Goal: Information Seeking & Learning: Learn about a topic

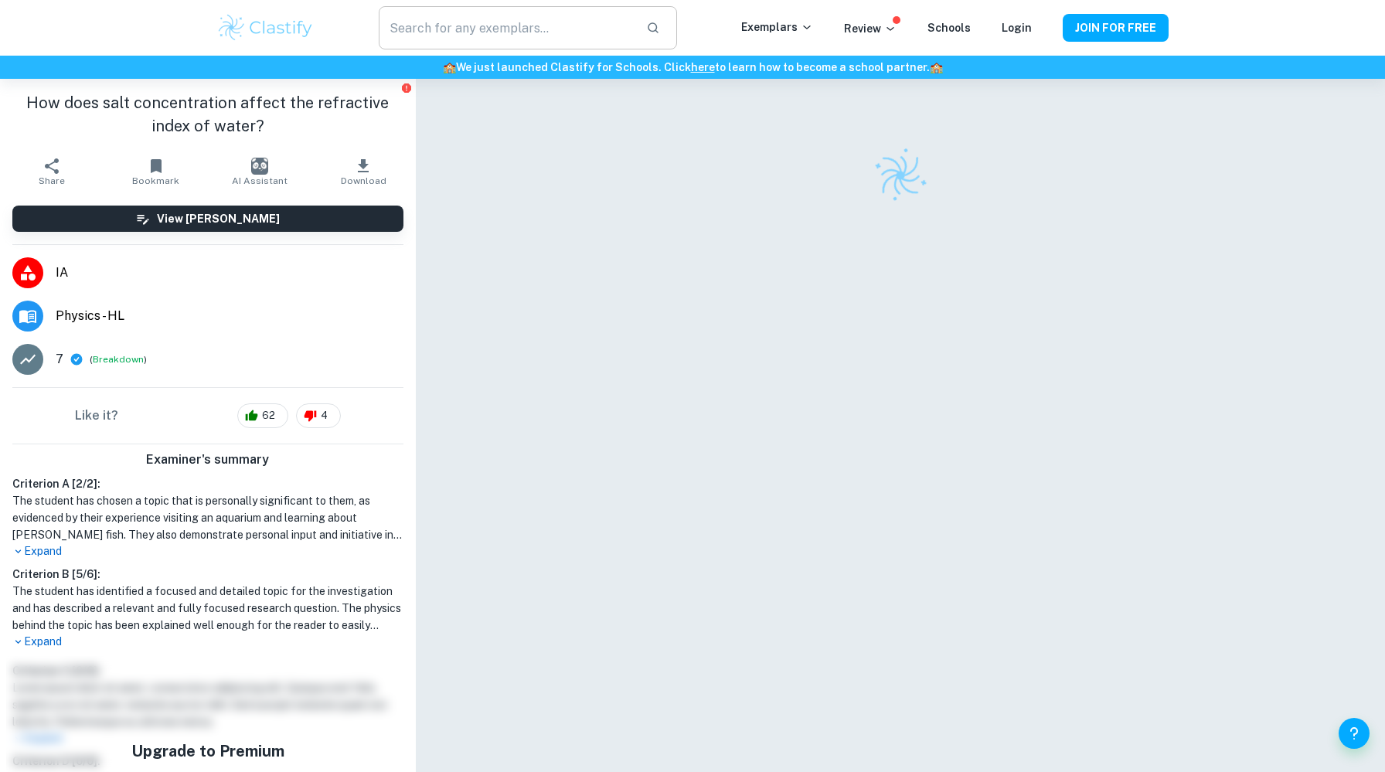
click at [430, 24] on input "text" at bounding box center [506, 27] width 255 height 43
paste input "How does light absorption through a glass plate change when more glass plates a…"
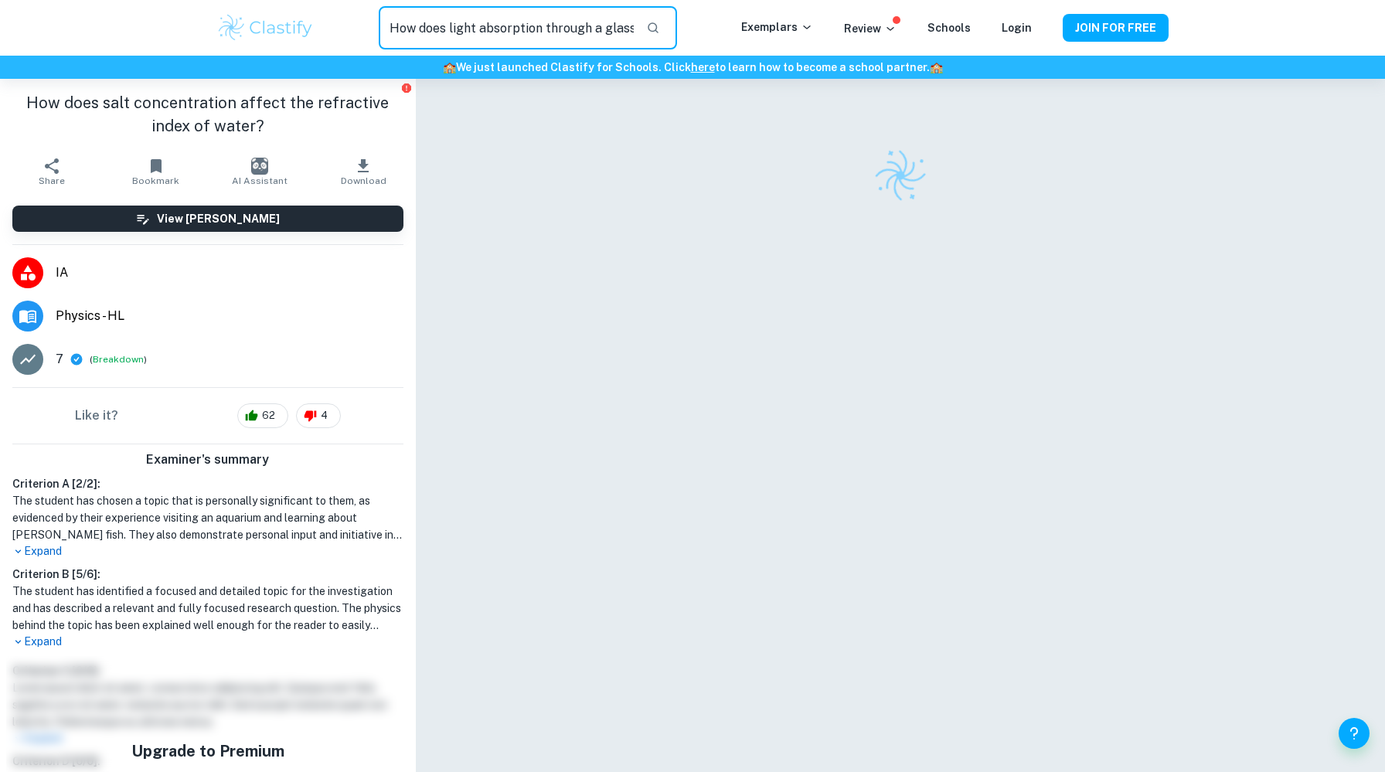
scroll to position [0, 273]
click at [658, 29] on icon "button" at bounding box center [653, 27] width 11 height 11
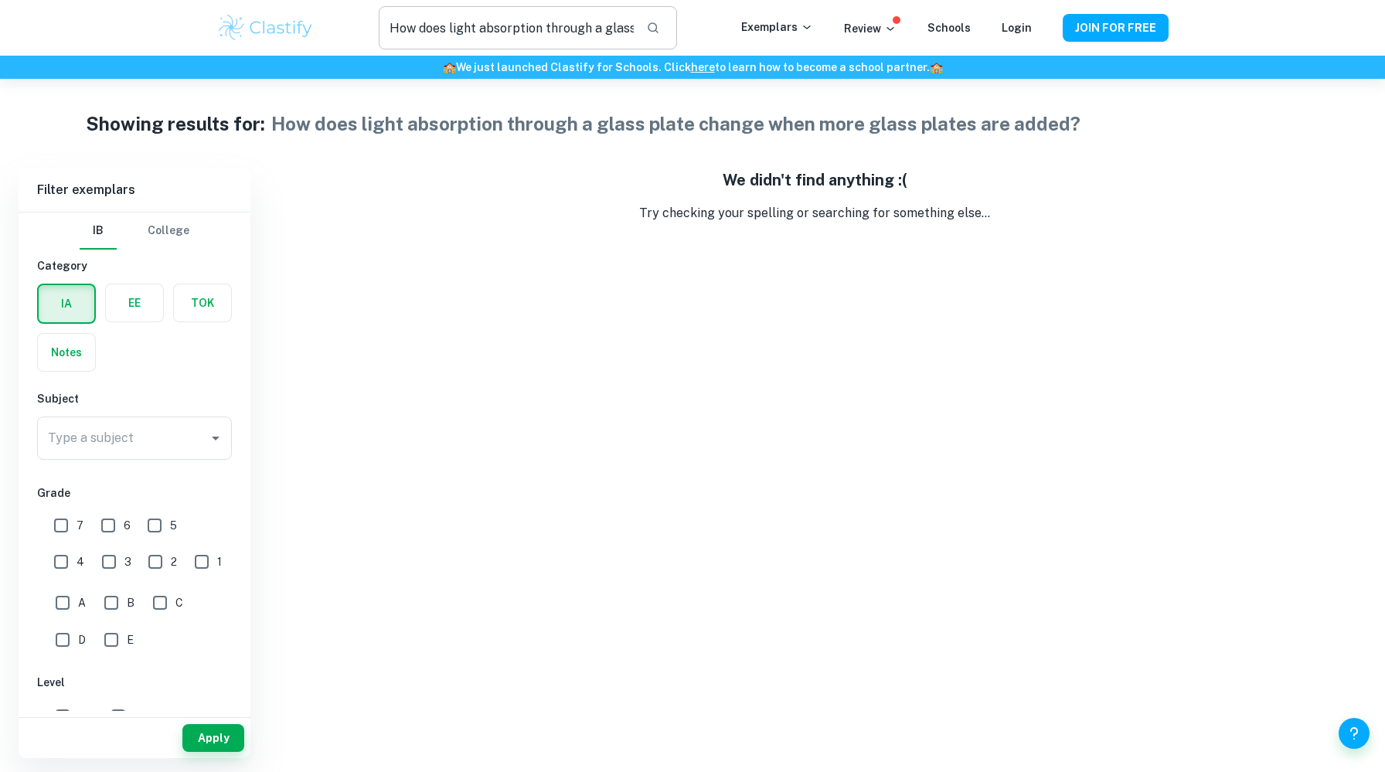
click at [464, 22] on input "How does light absorption through a glass plate change when more glass plates a…" at bounding box center [506, 27] width 255 height 43
drag, startPoint x: 543, startPoint y: 26, endPoint x: 720, endPoint y: 30, distance: 177.8
click at [720, 30] on div "How does light absorption through a glass plate change when more glass plates a…" at bounding box center [528, 27] width 427 height 43
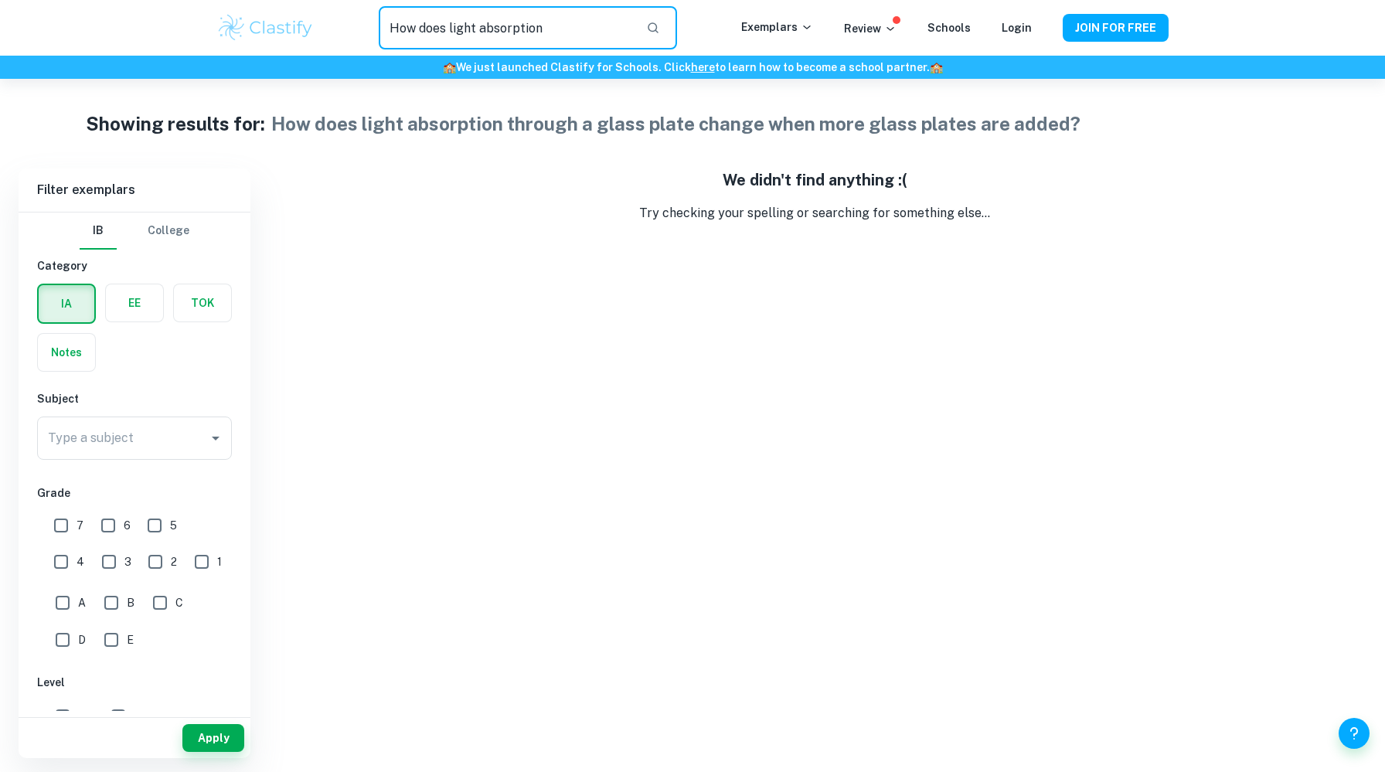
drag, startPoint x: 454, startPoint y: 33, endPoint x: 329, endPoint y: 37, distance: 124.5
click at [329, 37] on div "How does light absorption ​" at bounding box center [528, 27] width 427 height 43
type input "l"
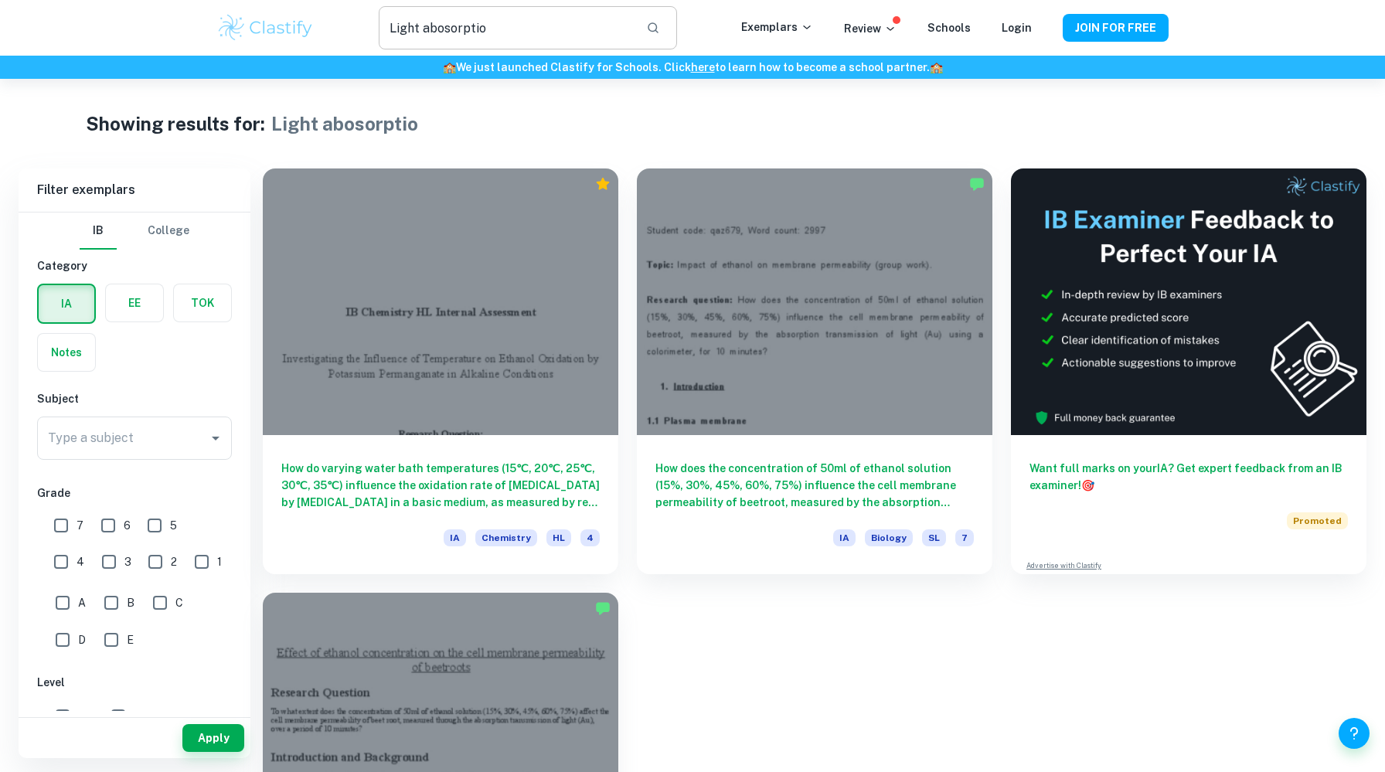
click at [537, 34] on input "Light abosorptio" at bounding box center [506, 27] width 255 height 43
type input "Light abosorption"
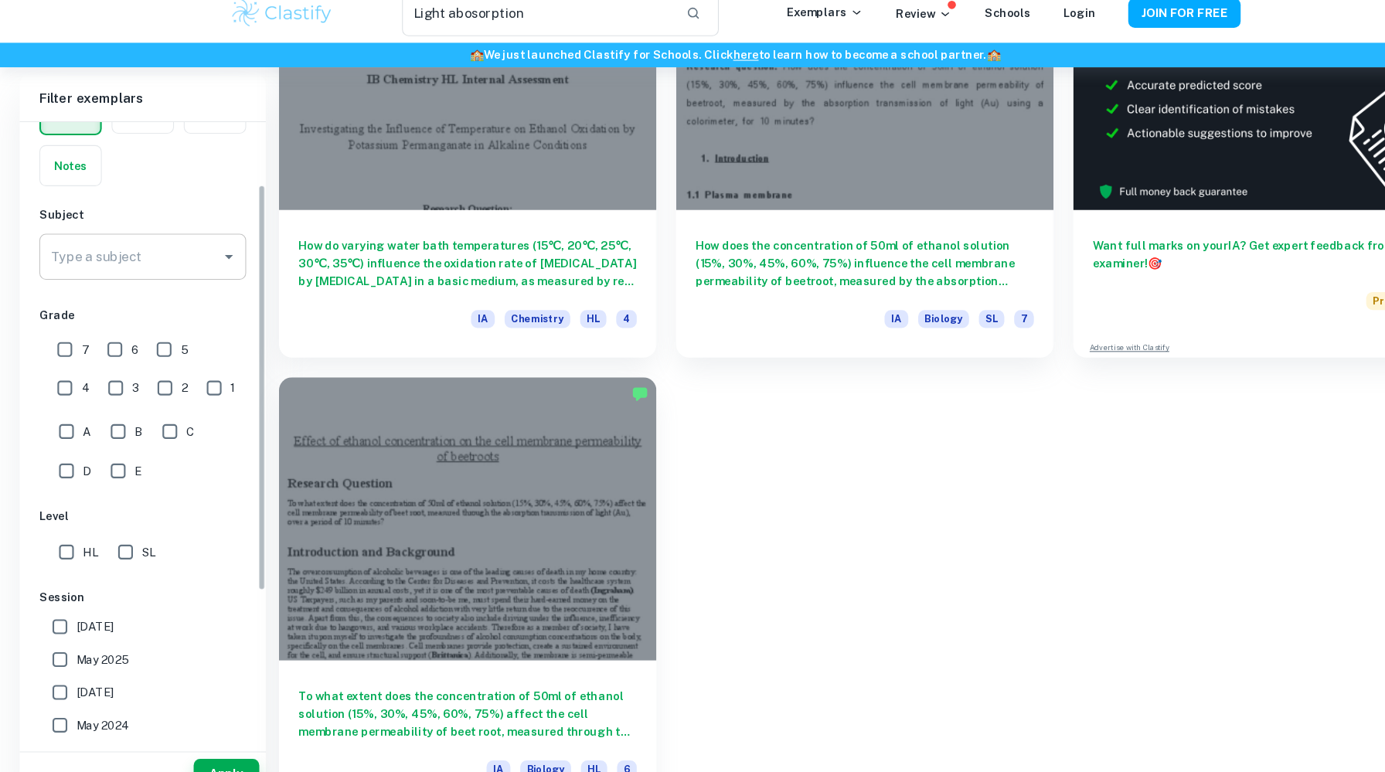
scroll to position [98, 0]
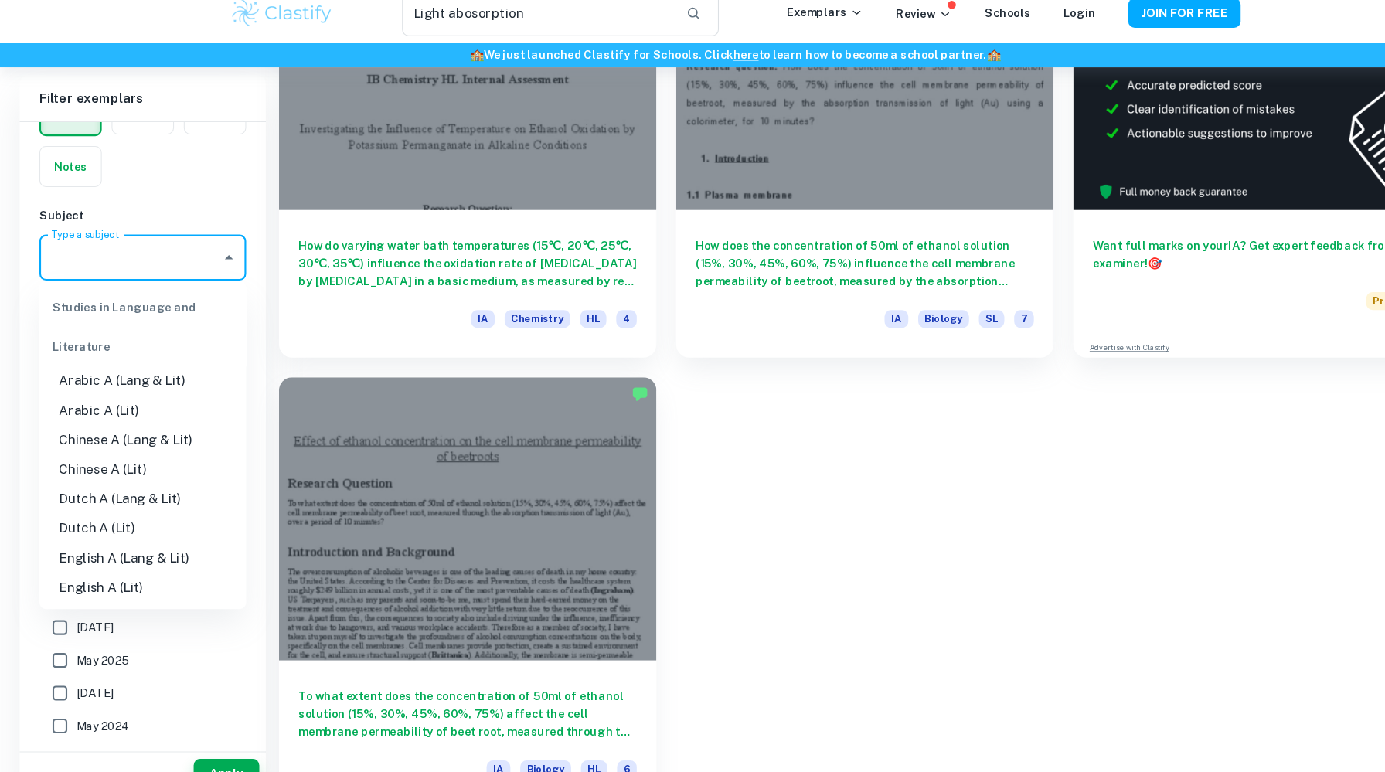
click at [165, 270] on input "Type a subject" at bounding box center [123, 257] width 158 height 29
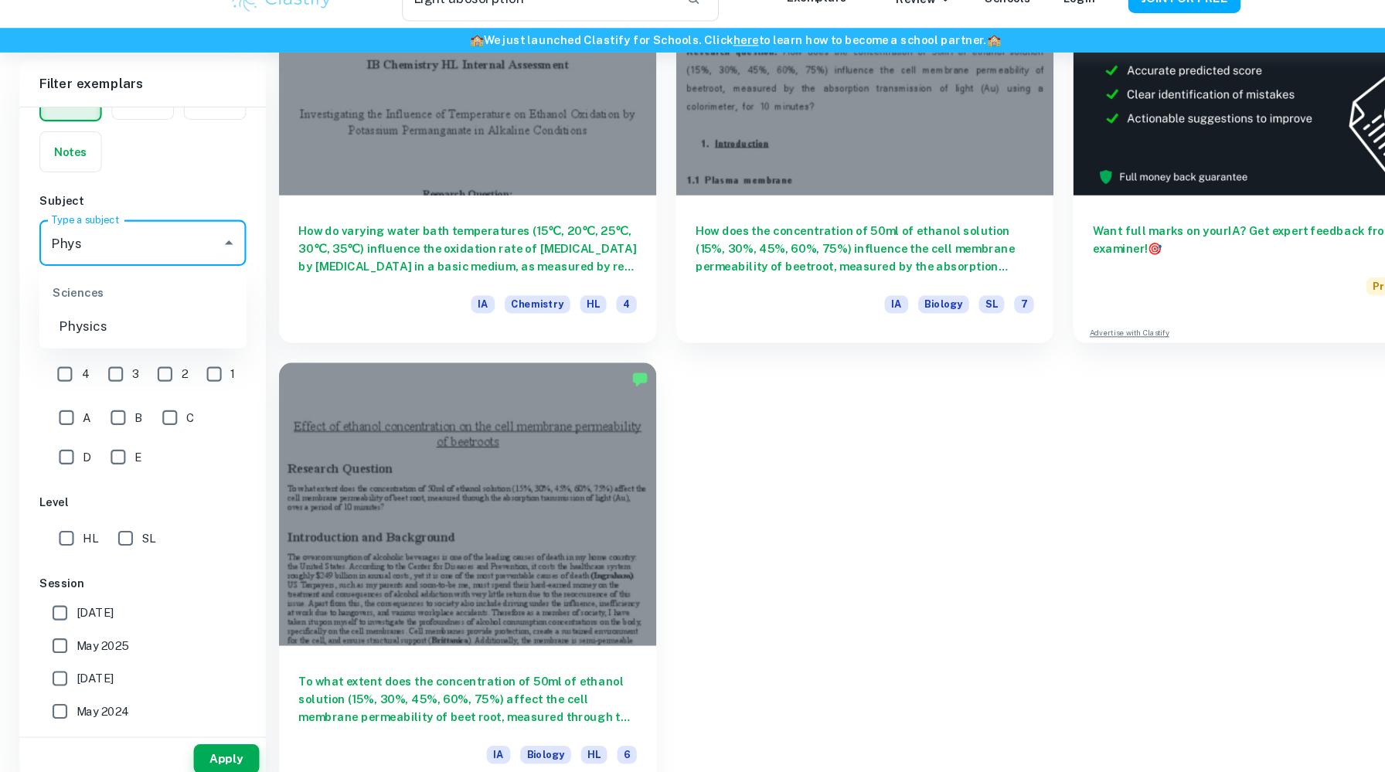
click at [115, 342] on li "Physics" at bounding box center [134, 338] width 195 height 28
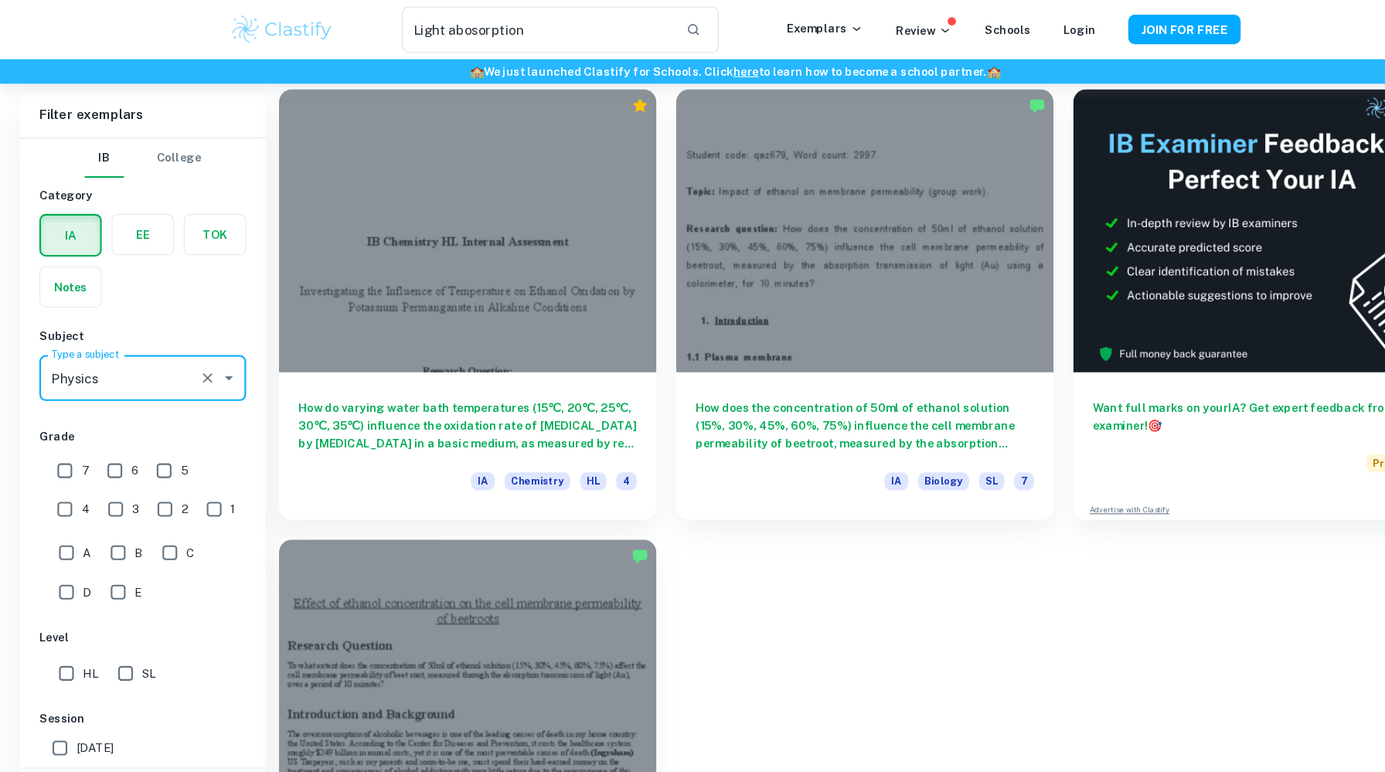
scroll to position [0, 0]
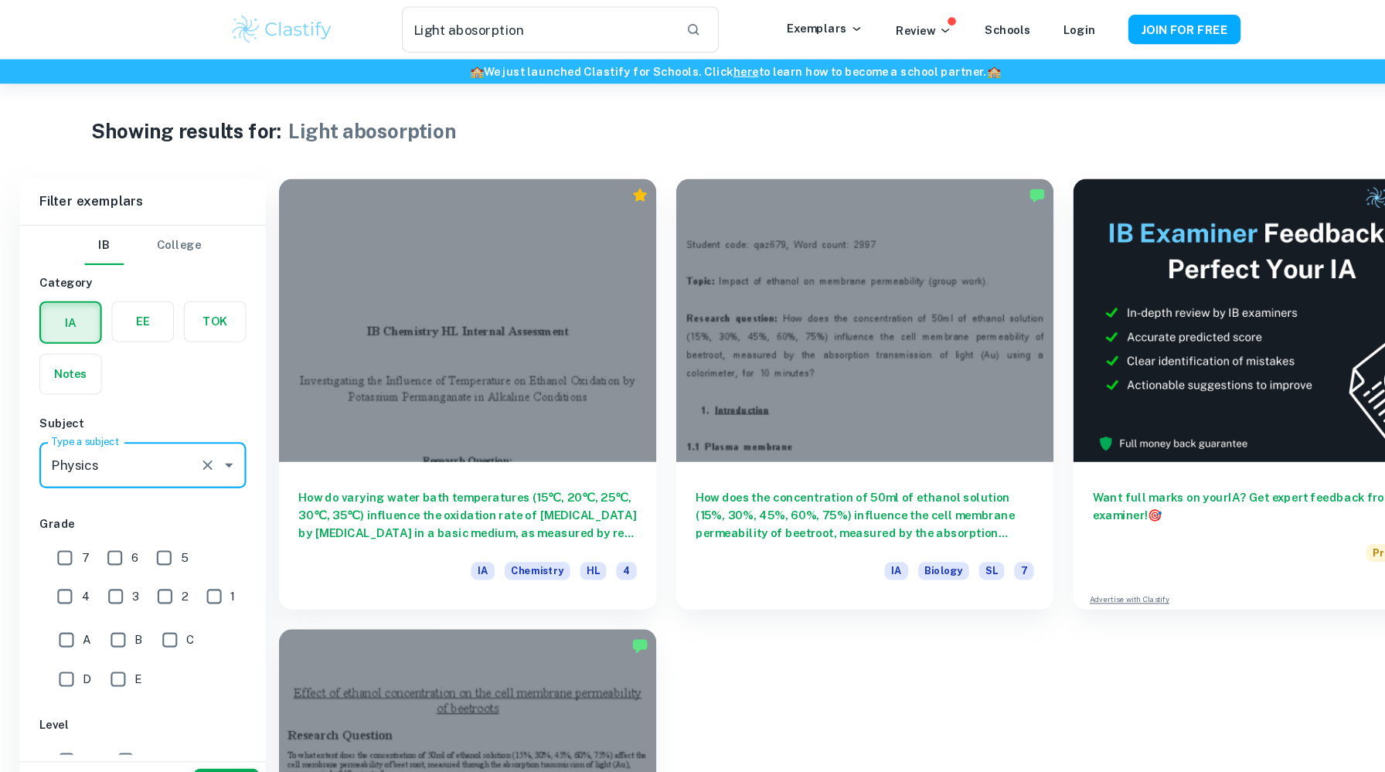
type input "Physics"
click at [666, 19] on button "button" at bounding box center [653, 28] width 26 height 26
click at [658, 31] on icon "button" at bounding box center [653, 27] width 11 height 11
click at [138, 419] on div "Physics Type a subject" at bounding box center [134, 438] width 195 height 43
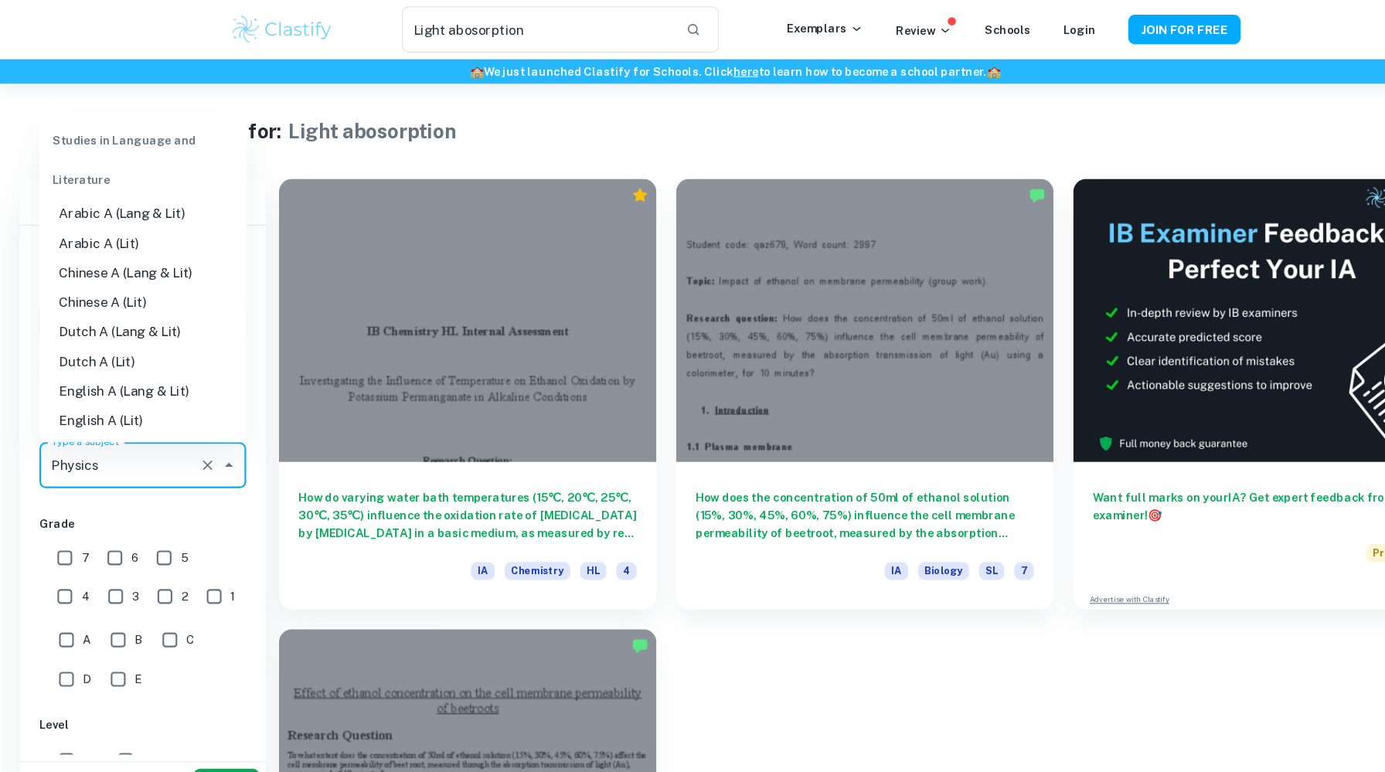
scroll to position [1830, 0]
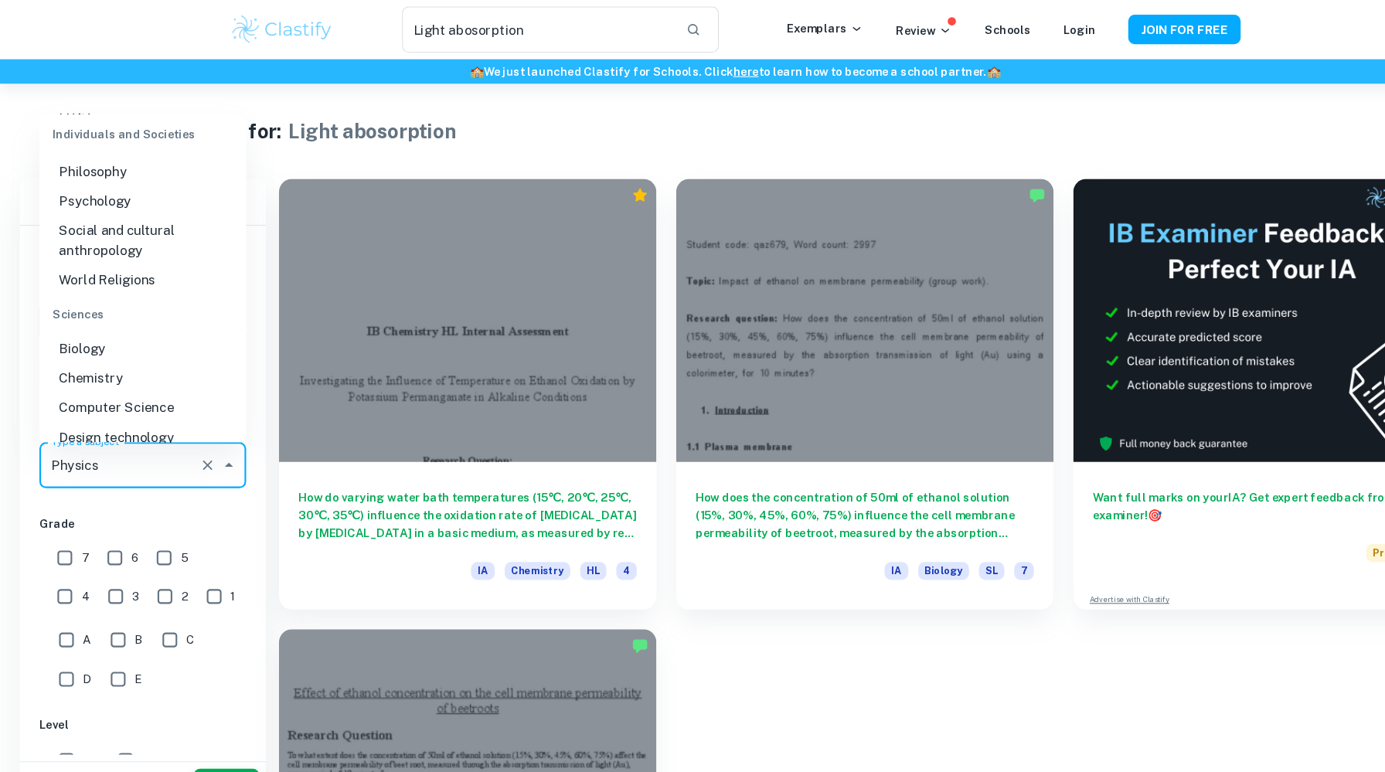
click at [134, 426] on li "Physics" at bounding box center [134, 440] width 195 height 28
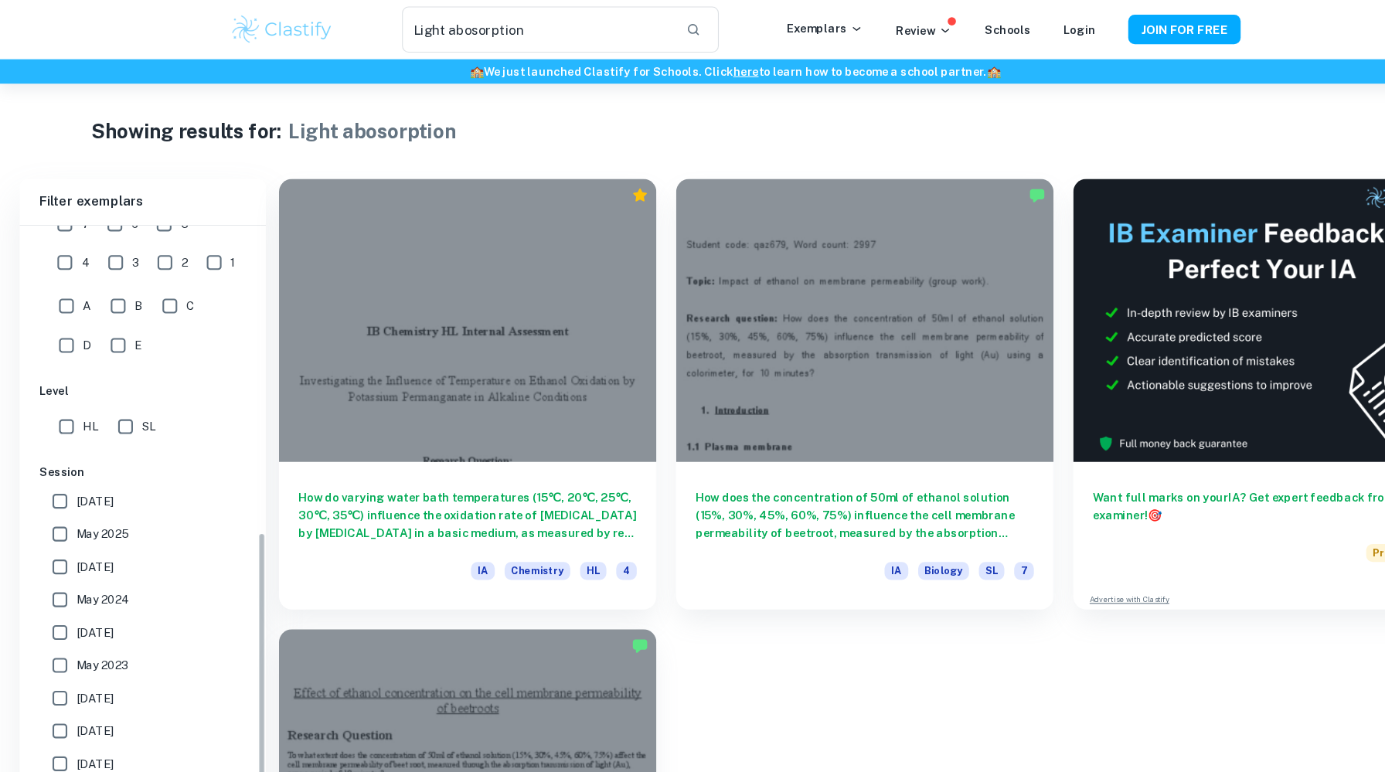
scroll to position [312, 0]
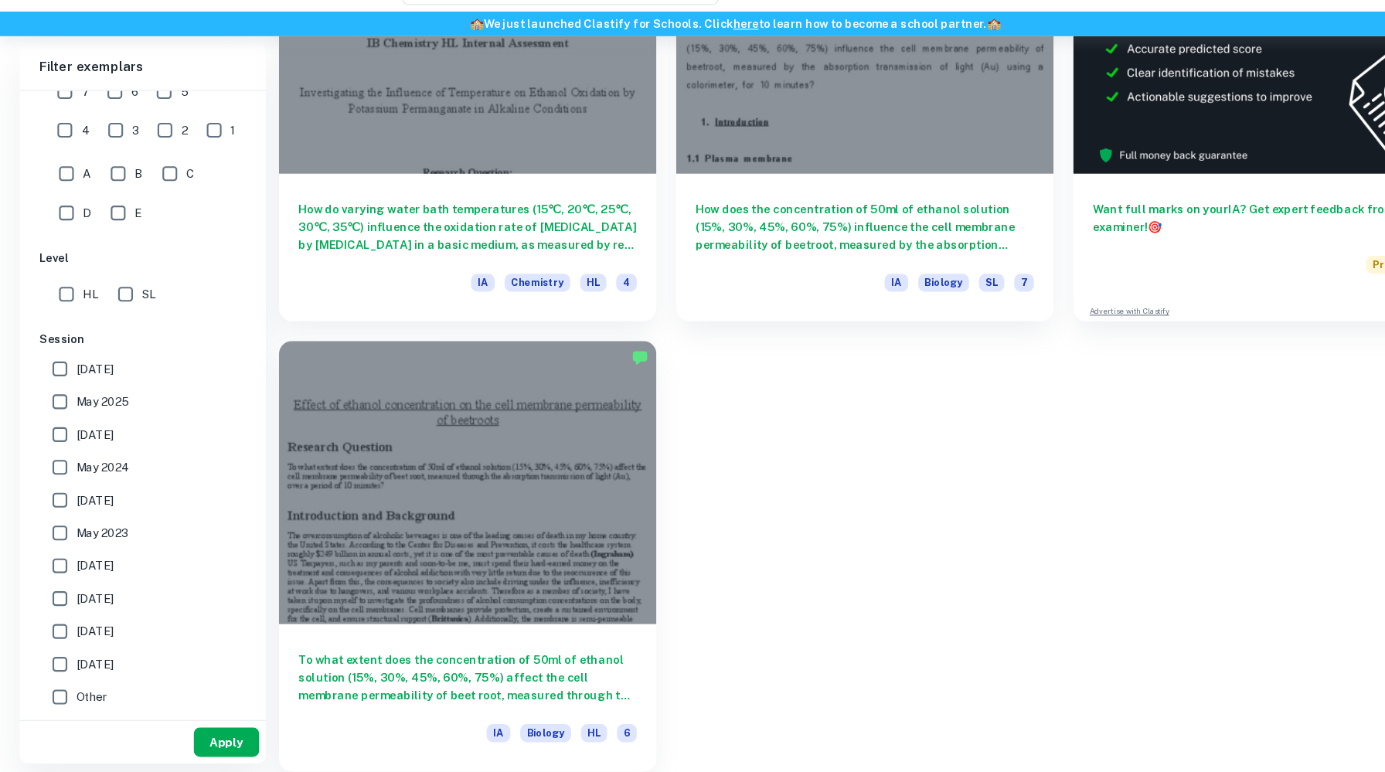
click at [209, 733] on button "Apply" at bounding box center [213, 744] width 62 height 28
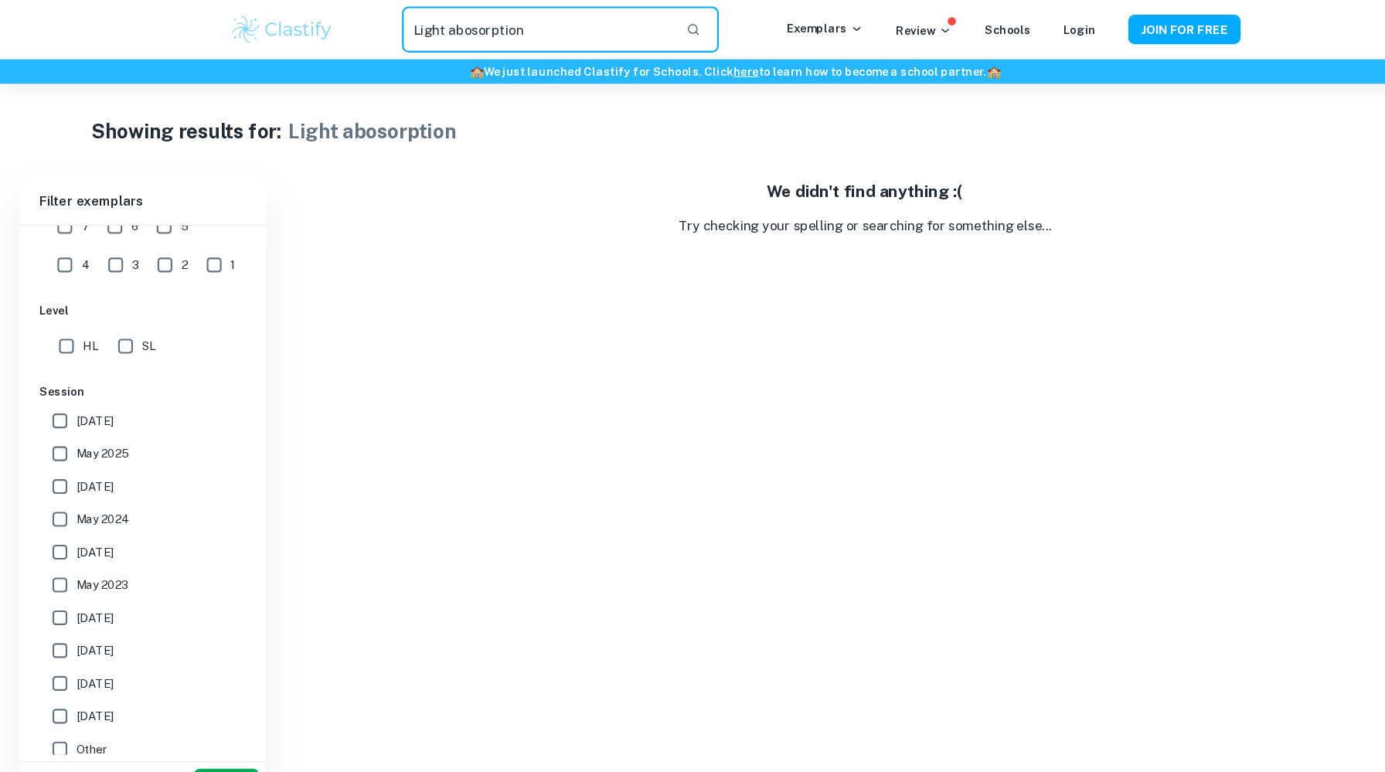
drag, startPoint x: 496, startPoint y: 31, endPoint x: 421, endPoint y: 22, distance: 75.4
click at [421, 22] on input "Light abosorption" at bounding box center [506, 27] width 255 height 43
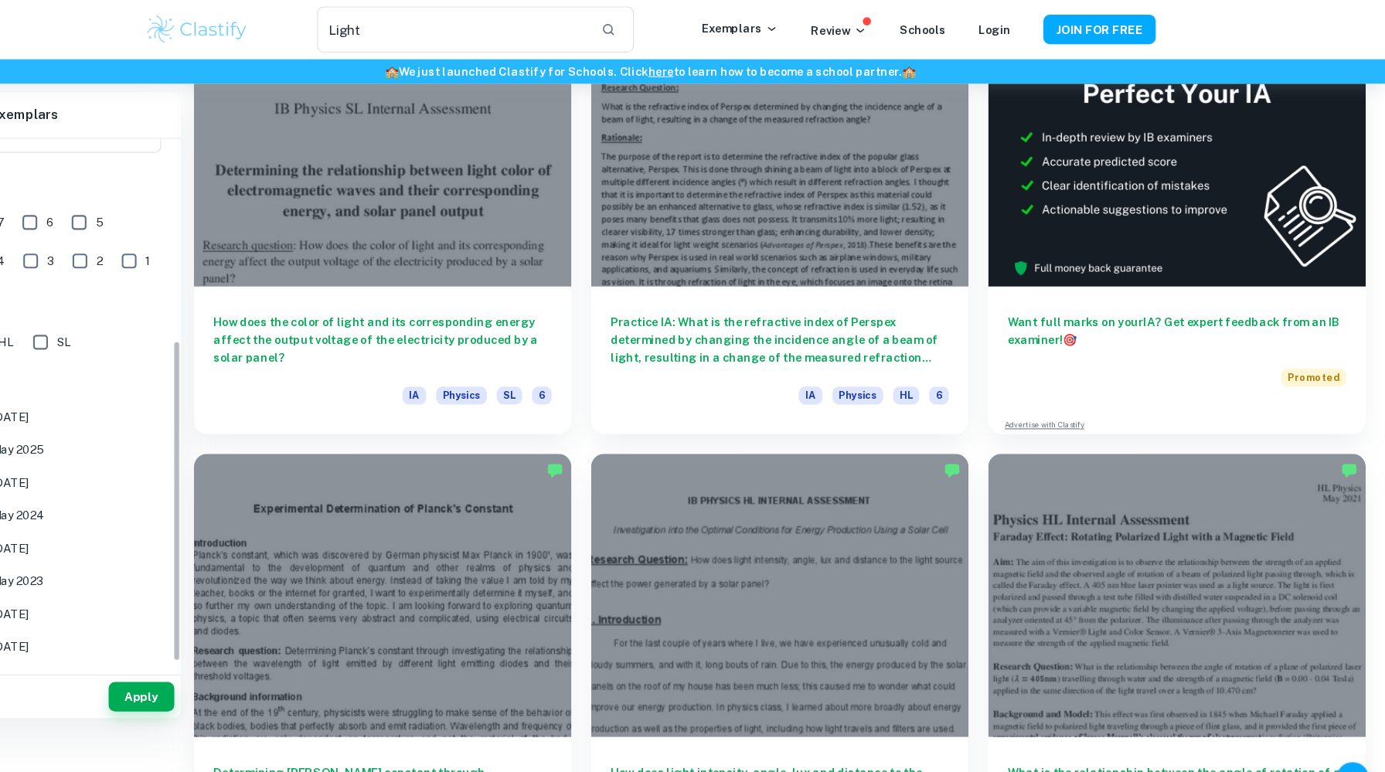
scroll to position [312, 0]
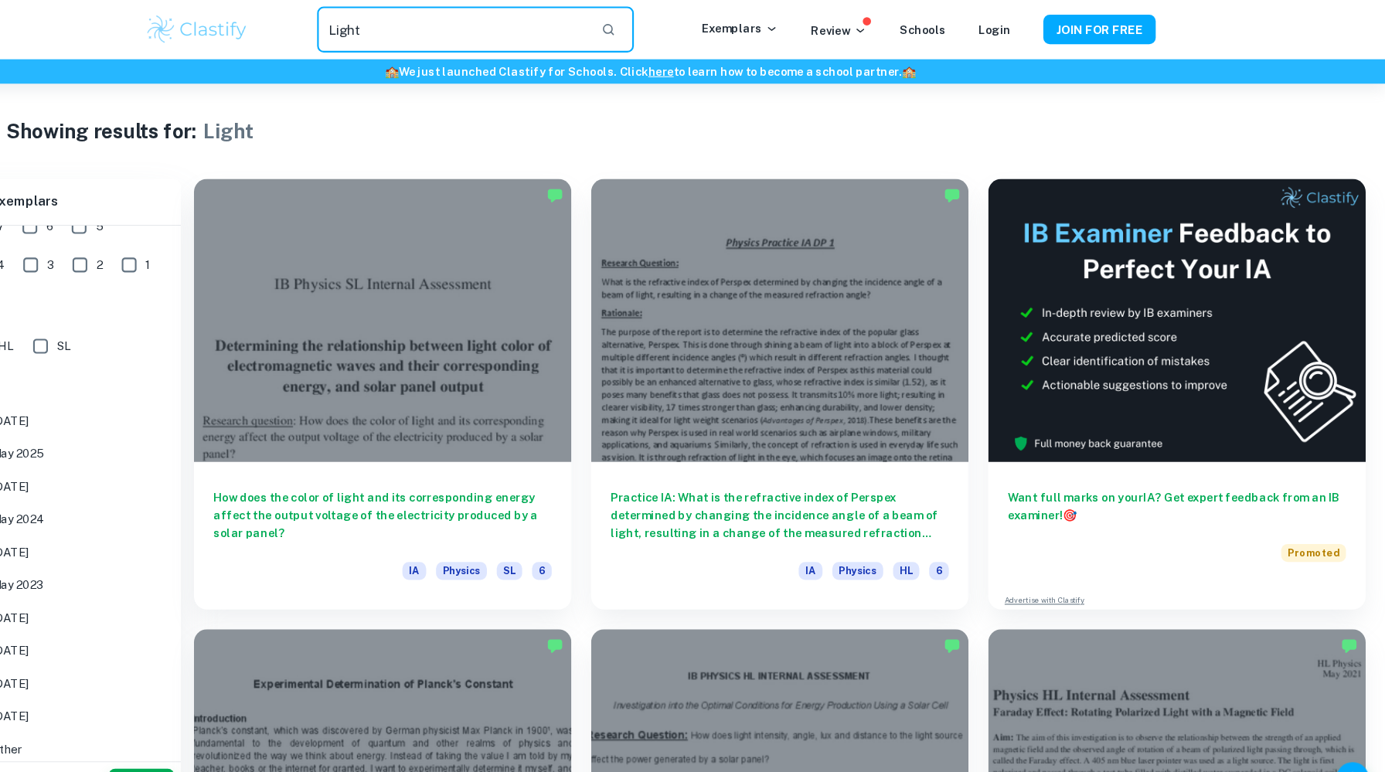
click at [464, 23] on input "Light" at bounding box center [506, 27] width 255 height 43
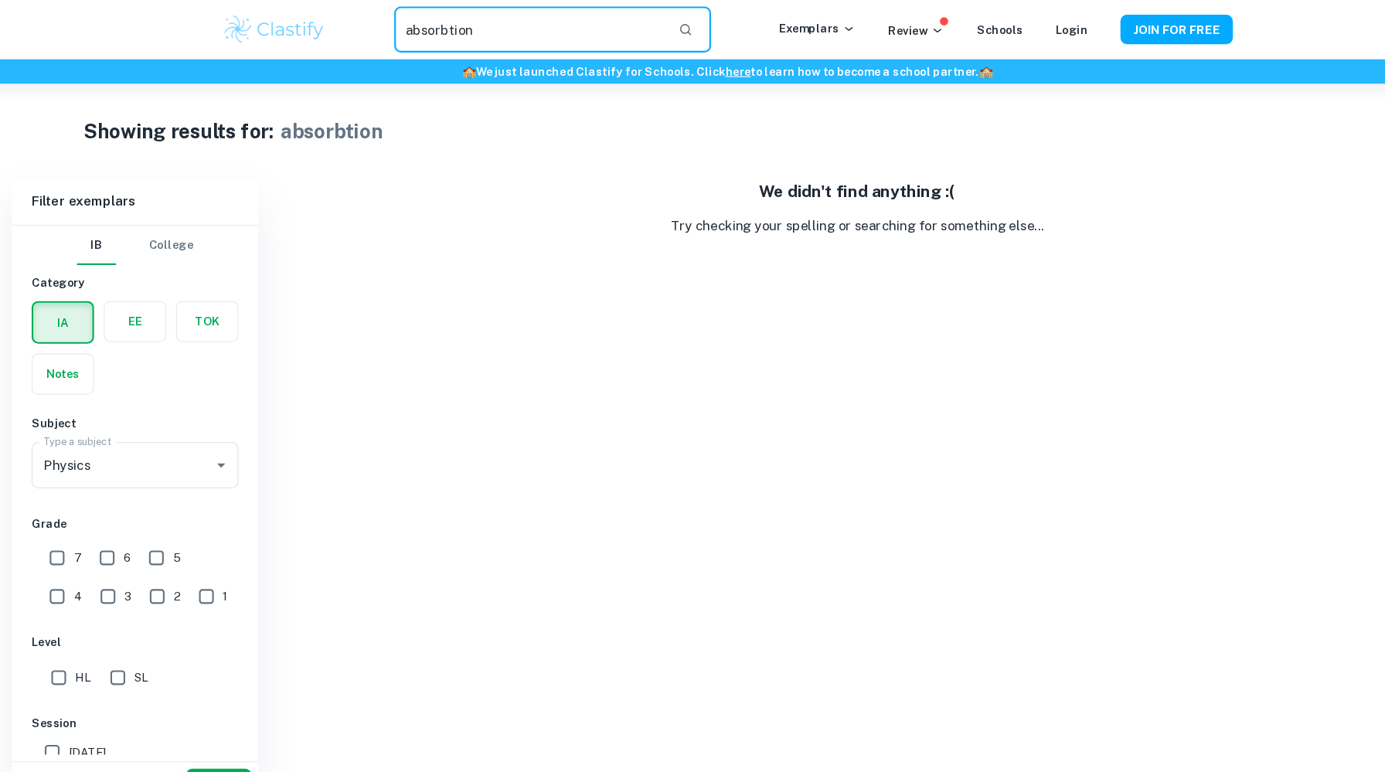
click at [478, 34] on input "absorbtion" at bounding box center [506, 27] width 255 height 43
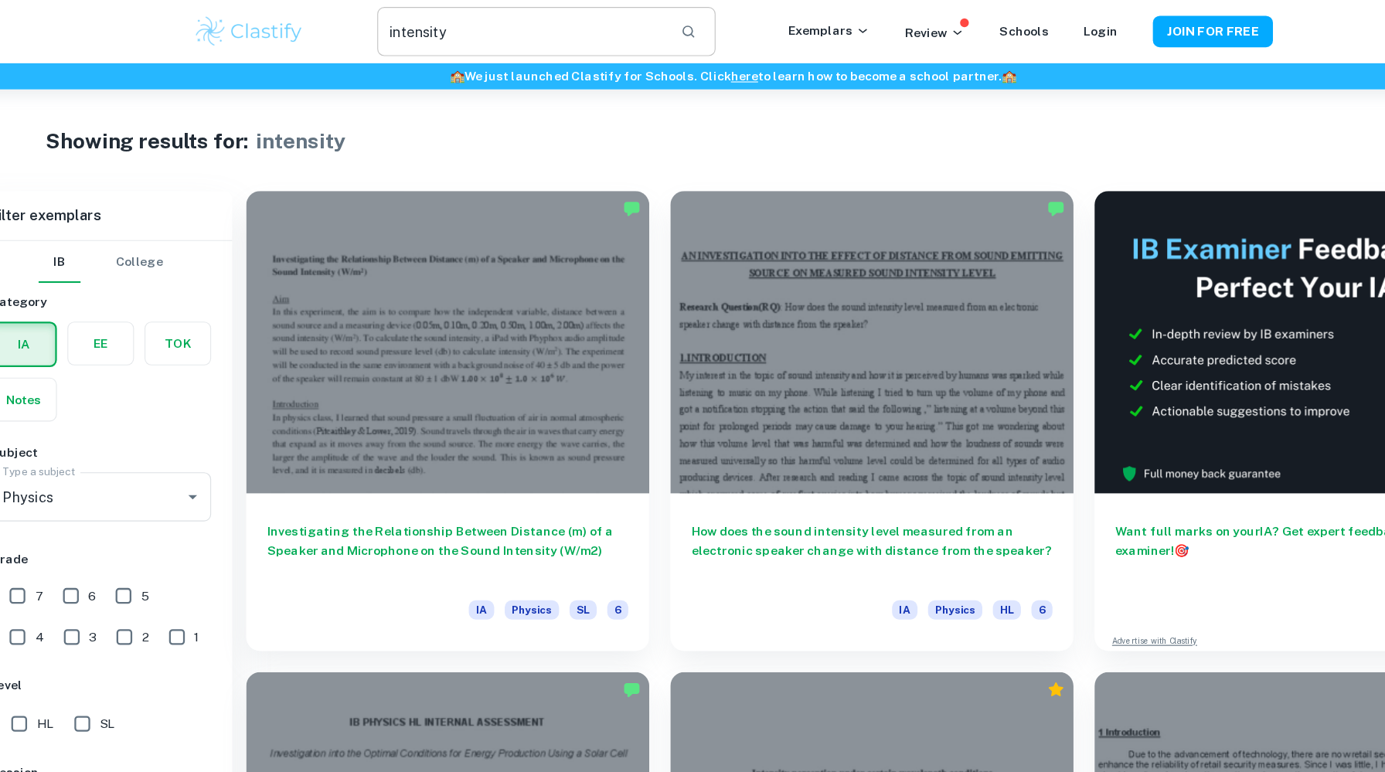
click at [437, 26] on input "intensity" at bounding box center [506, 27] width 255 height 43
type input "glass plate"
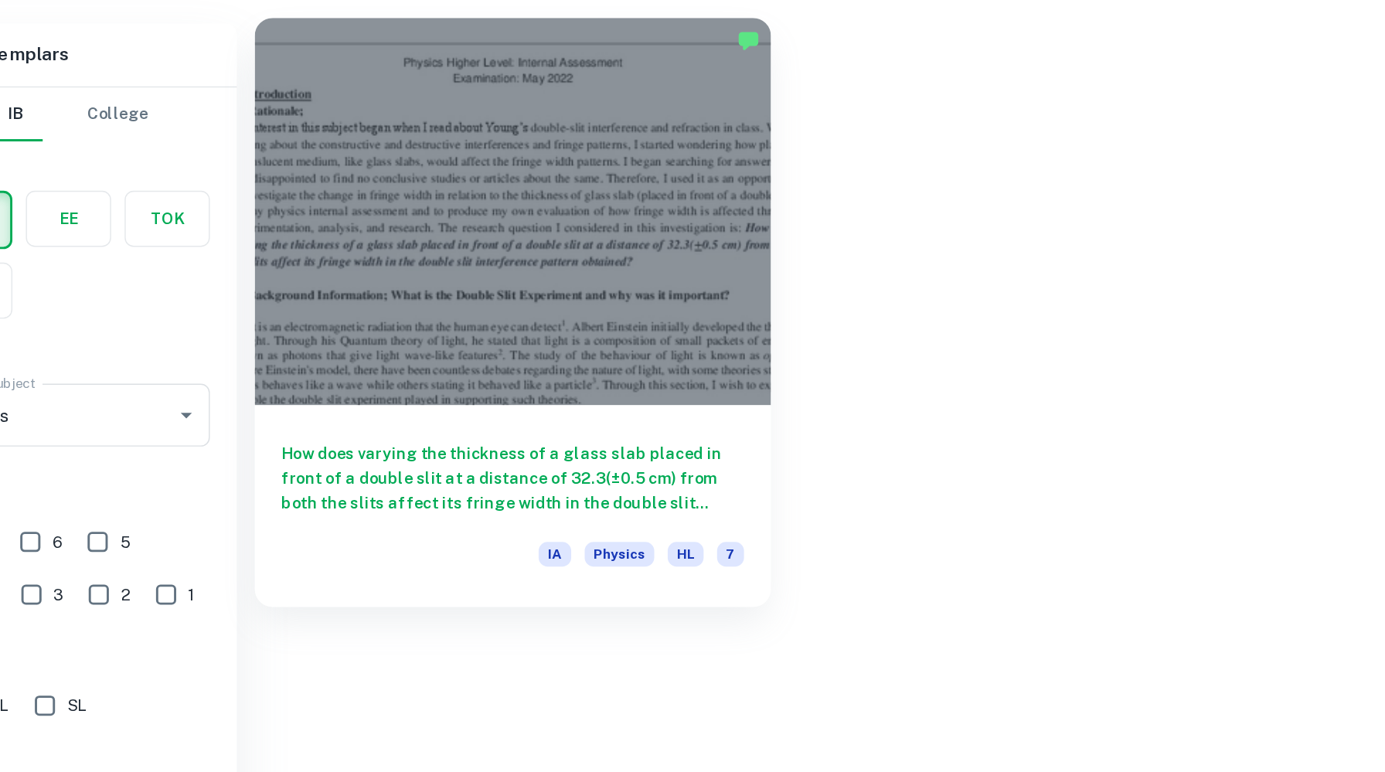
click at [376, 464] on h6 "How does varying the thickness of a glass slab placed in front of a double slit…" at bounding box center [440, 481] width 318 height 51
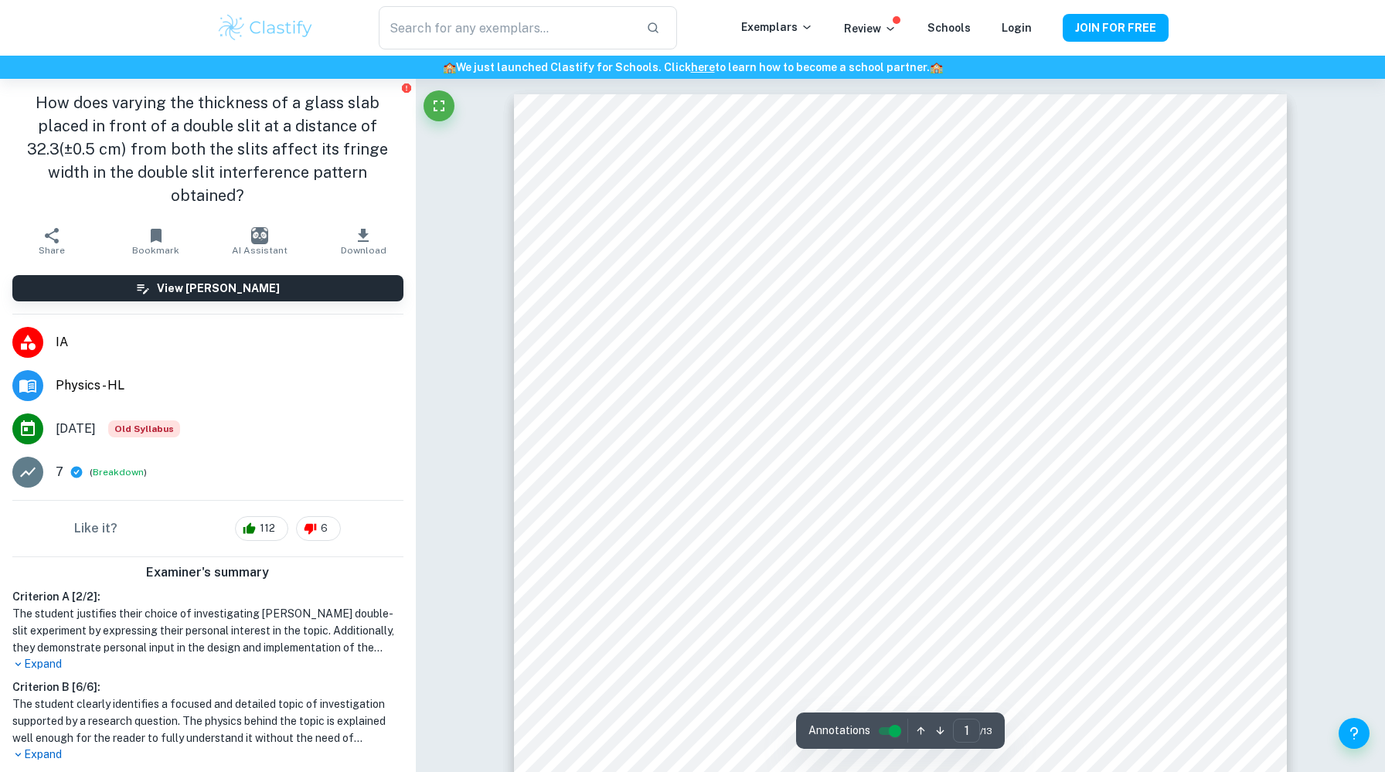
drag, startPoint x: 100, startPoint y: 107, endPoint x: 220, endPoint y: 110, distance: 120.6
click at [220, 110] on h1 "How does varying the thickness of a glass slab placed in front of a double slit…" at bounding box center [207, 149] width 391 height 116
click at [218, 113] on h1 "How does varying the thickness of a glass slab placed in front of a double slit…" at bounding box center [207, 149] width 391 height 116
drag, startPoint x: 182, startPoint y: 100, endPoint x: 134, endPoint y: 122, distance: 52.6
click at [134, 122] on h1 "How does varying the thickness of a glass slab placed in front of a double slit…" at bounding box center [207, 149] width 391 height 116
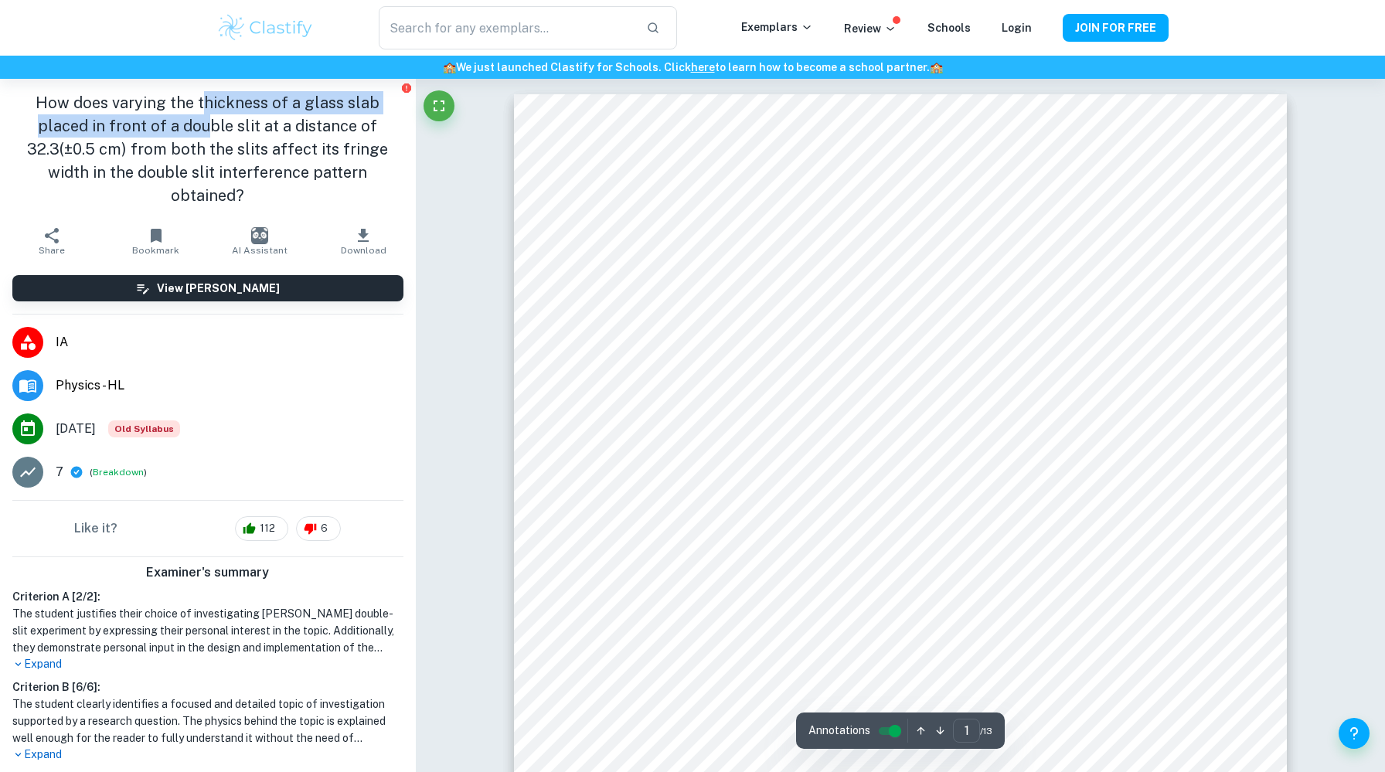
click at [134, 122] on h1 "How does varying the thickness of a glass slab placed in front of a double slit…" at bounding box center [207, 149] width 391 height 116
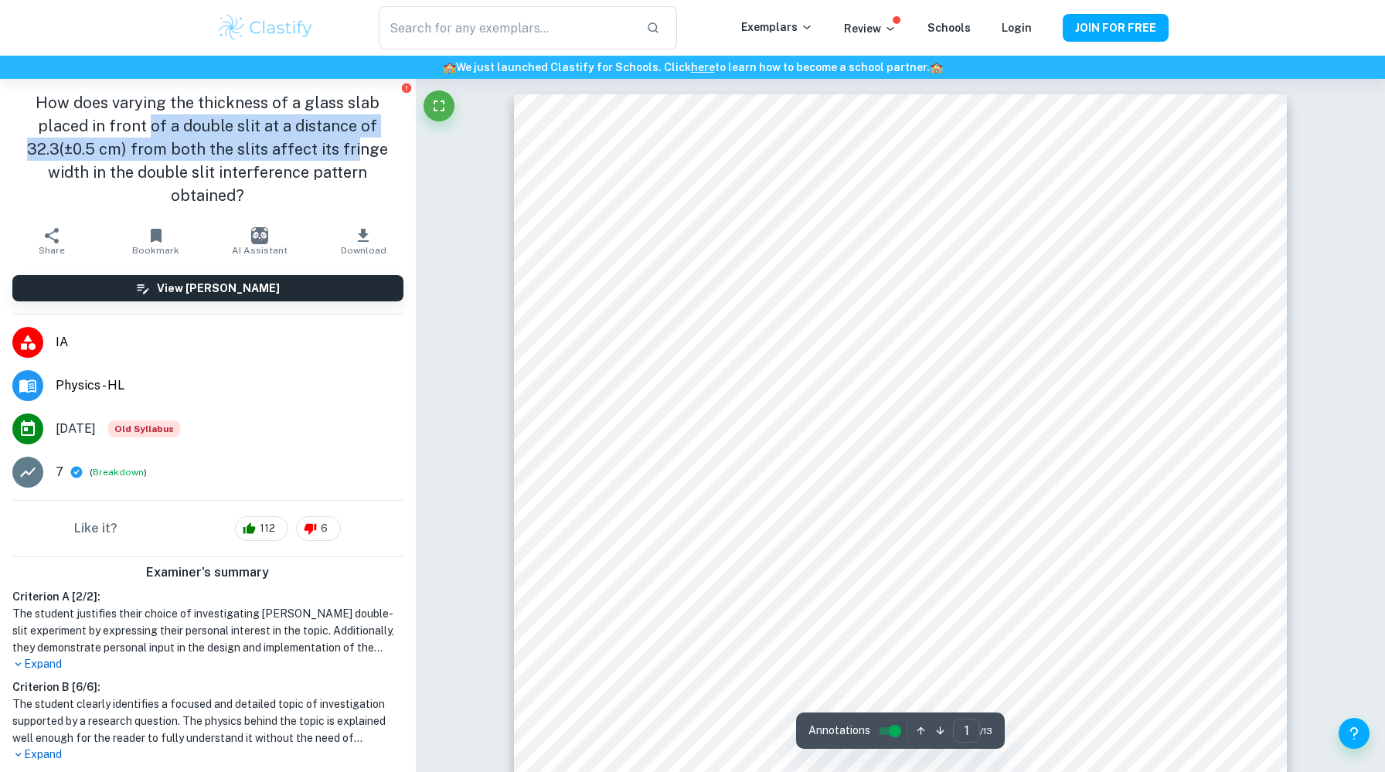
drag, startPoint x: 75, startPoint y: 137, endPoint x: 233, endPoint y: 145, distance: 157.9
click at [233, 145] on h1 "How does varying the thickness of a glass slab placed in front of a double slit…" at bounding box center [207, 149] width 391 height 116
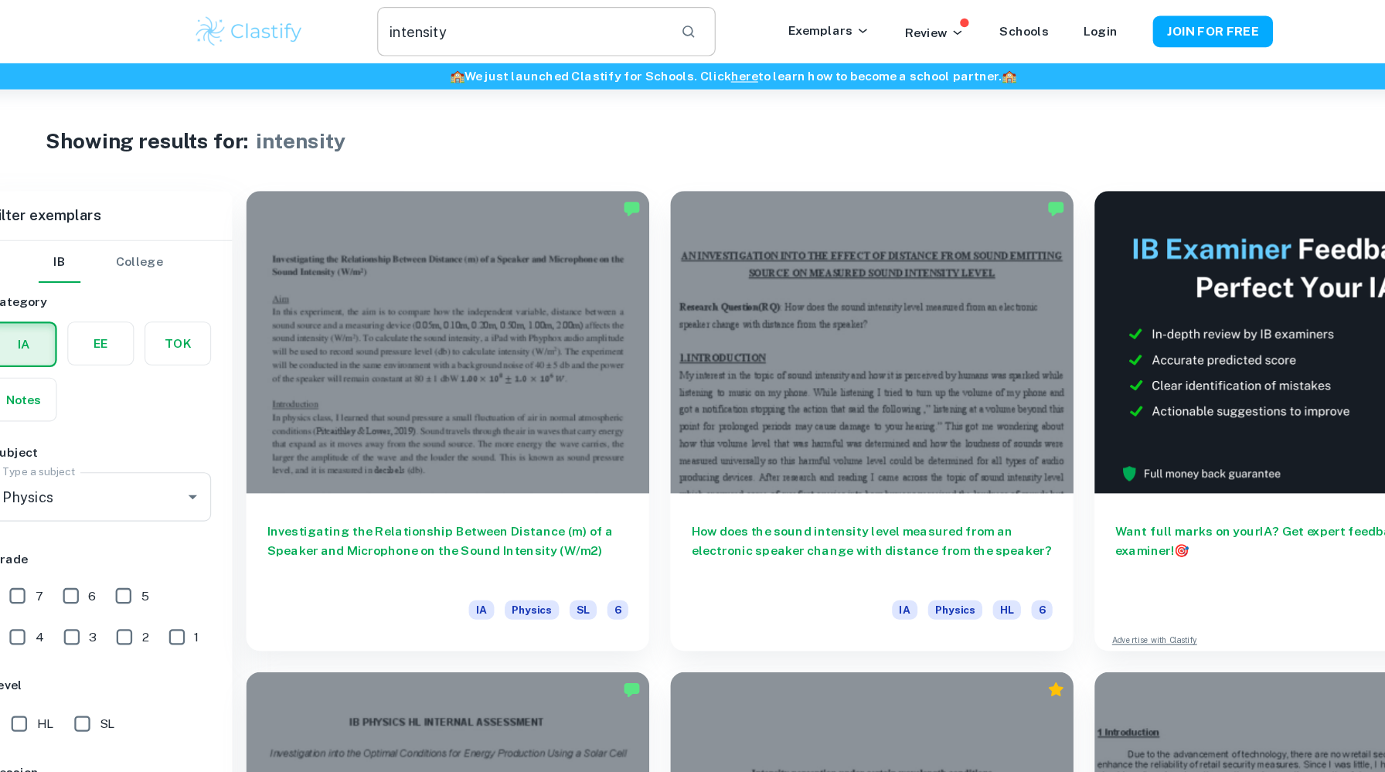
click at [449, 29] on input "intensity" at bounding box center [506, 27] width 255 height 43
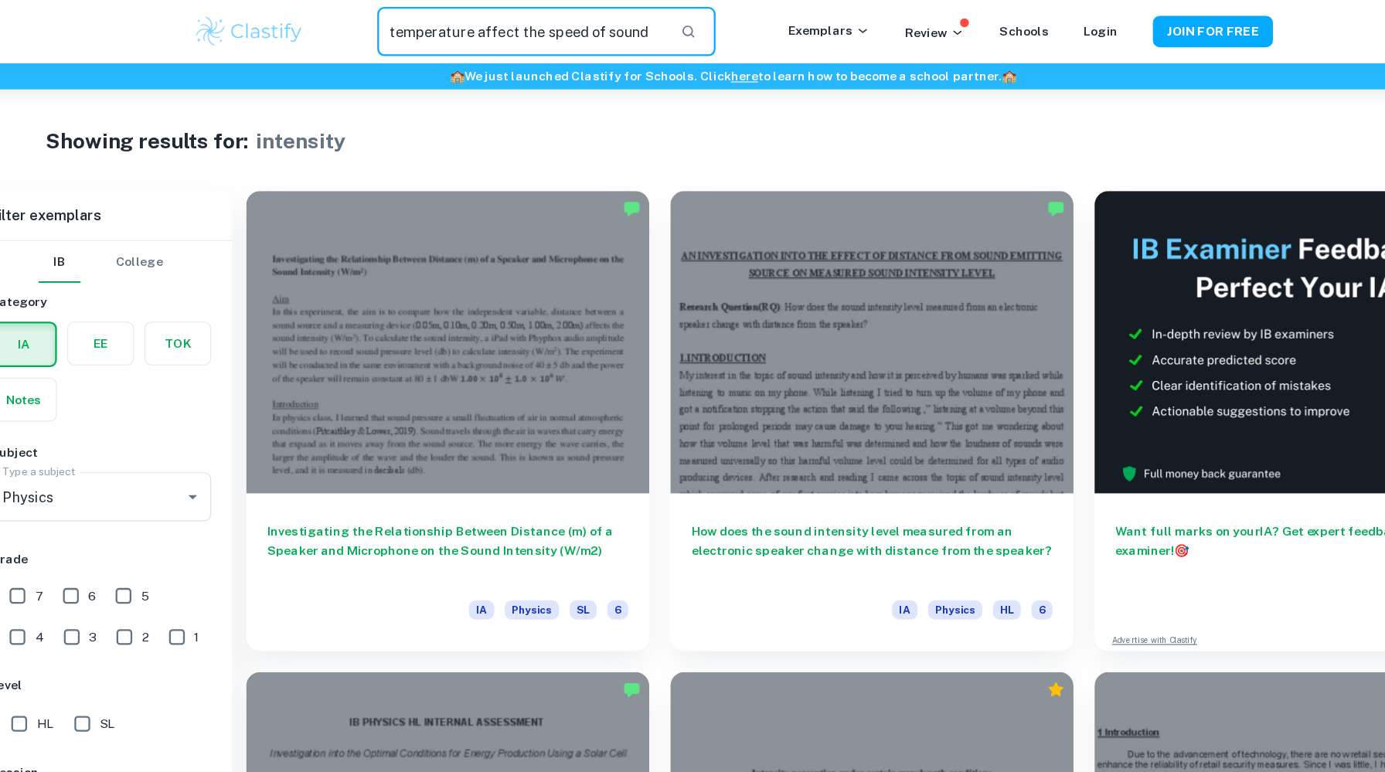
type input "temperature affect the speed of sound"
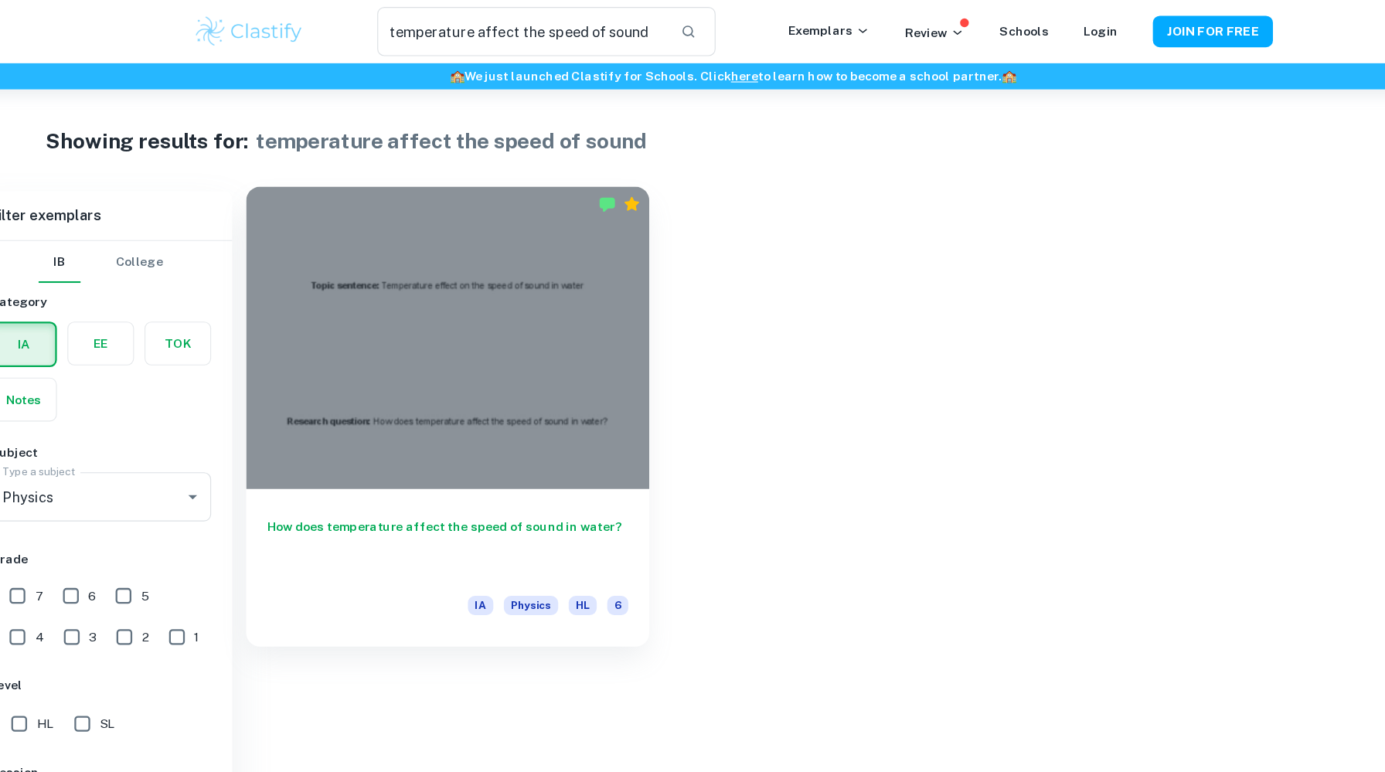
click at [448, 469] on h6 "How does temperature affect the speed of sound in water?" at bounding box center [440, 481] width 318 height 51
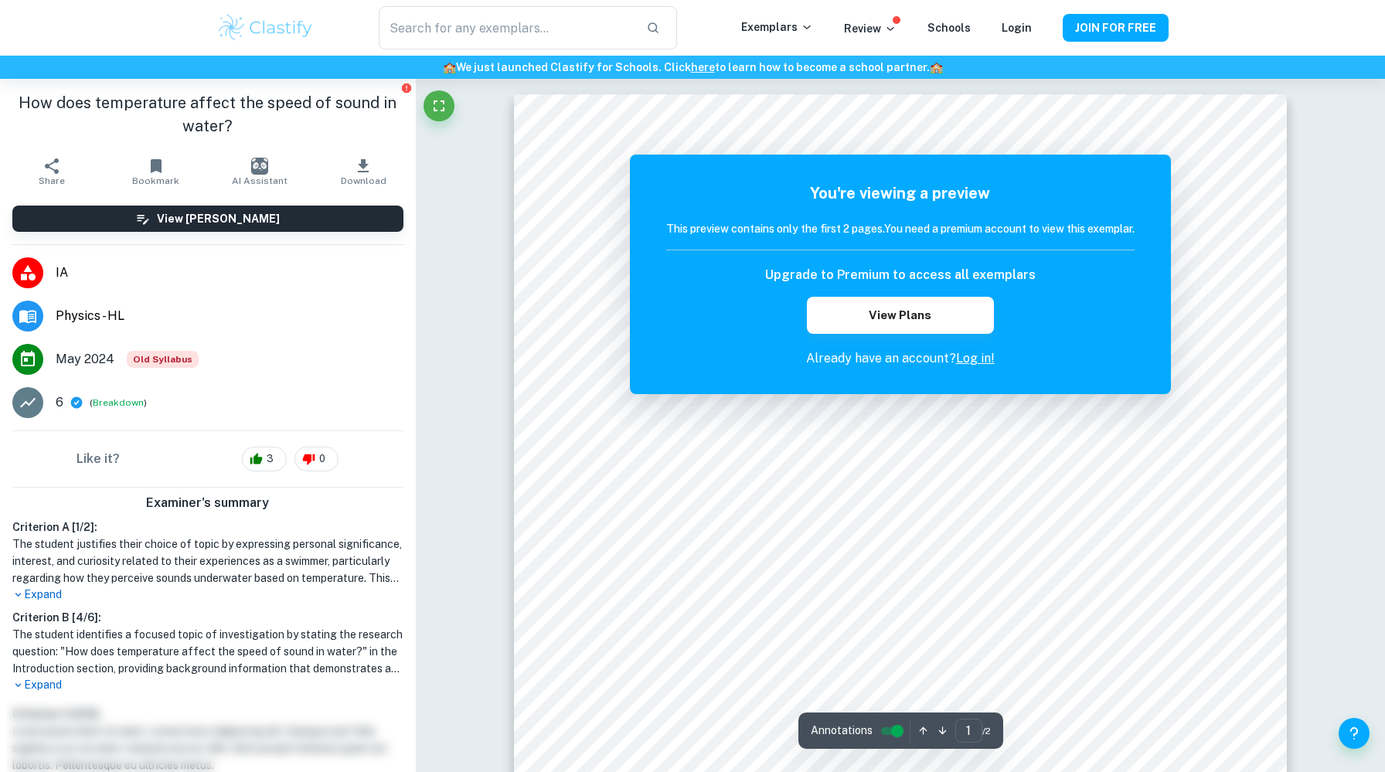
click at [970, 365] on p "Already have an account? Log in!" at bounding box center [900, 358] width 468 height 19
click at [975, 363] on link "Log in!" at bounding box center [975, 358] width 39 height 15
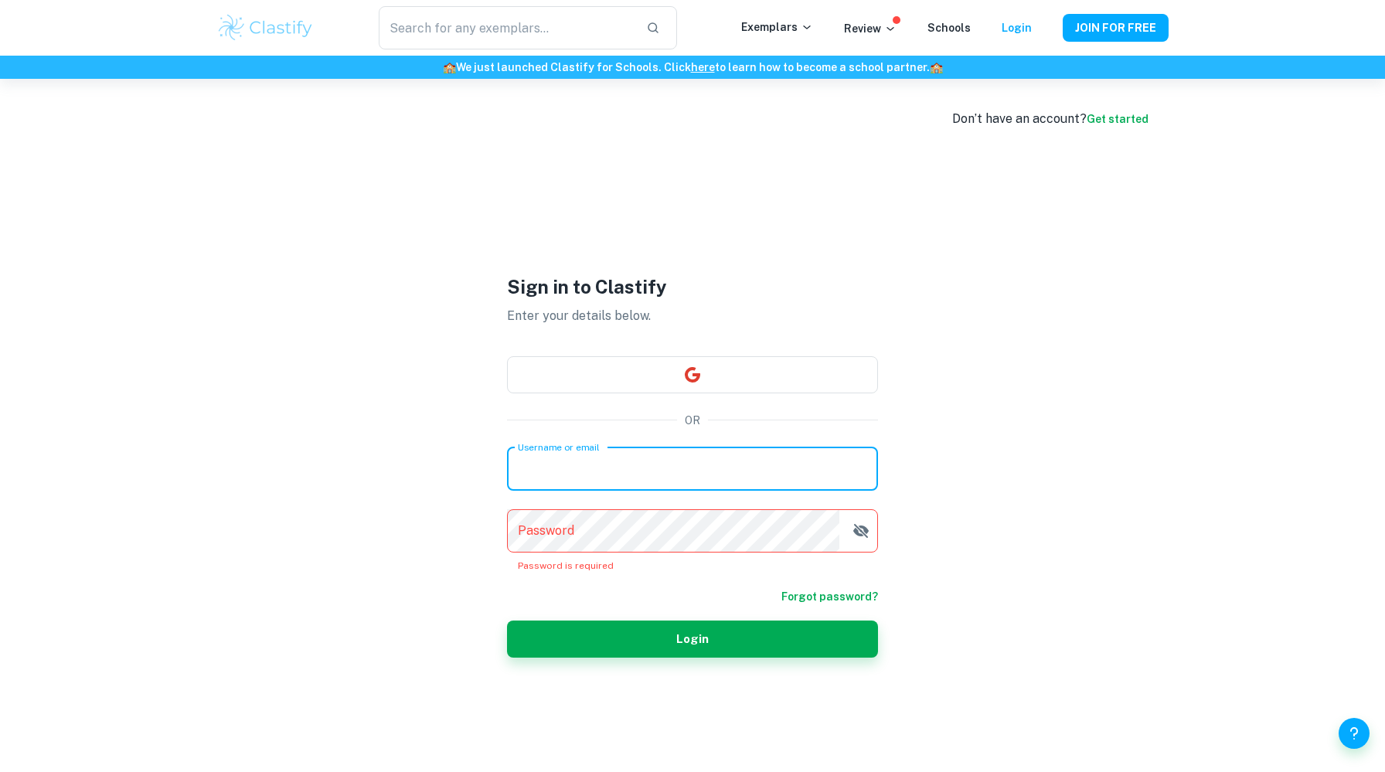
click at [566, 489] on input "Username or email" at bounding box center [692, 468] width 371 height 43
type input "[EMAIL_ADDRESS][DOMAIN_NAME]"
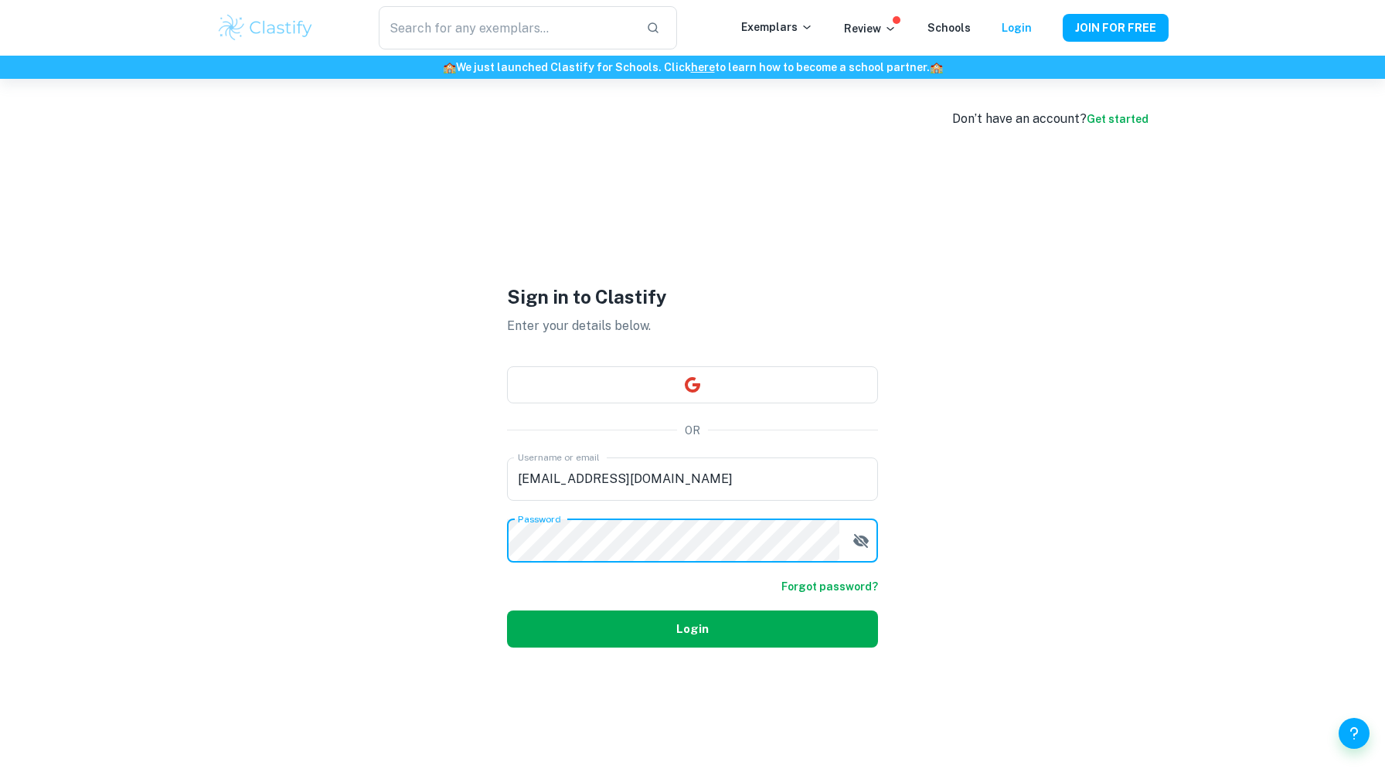
click at [612, 641] on button "Login" at bounding box center [692, 629] width 371 height 37
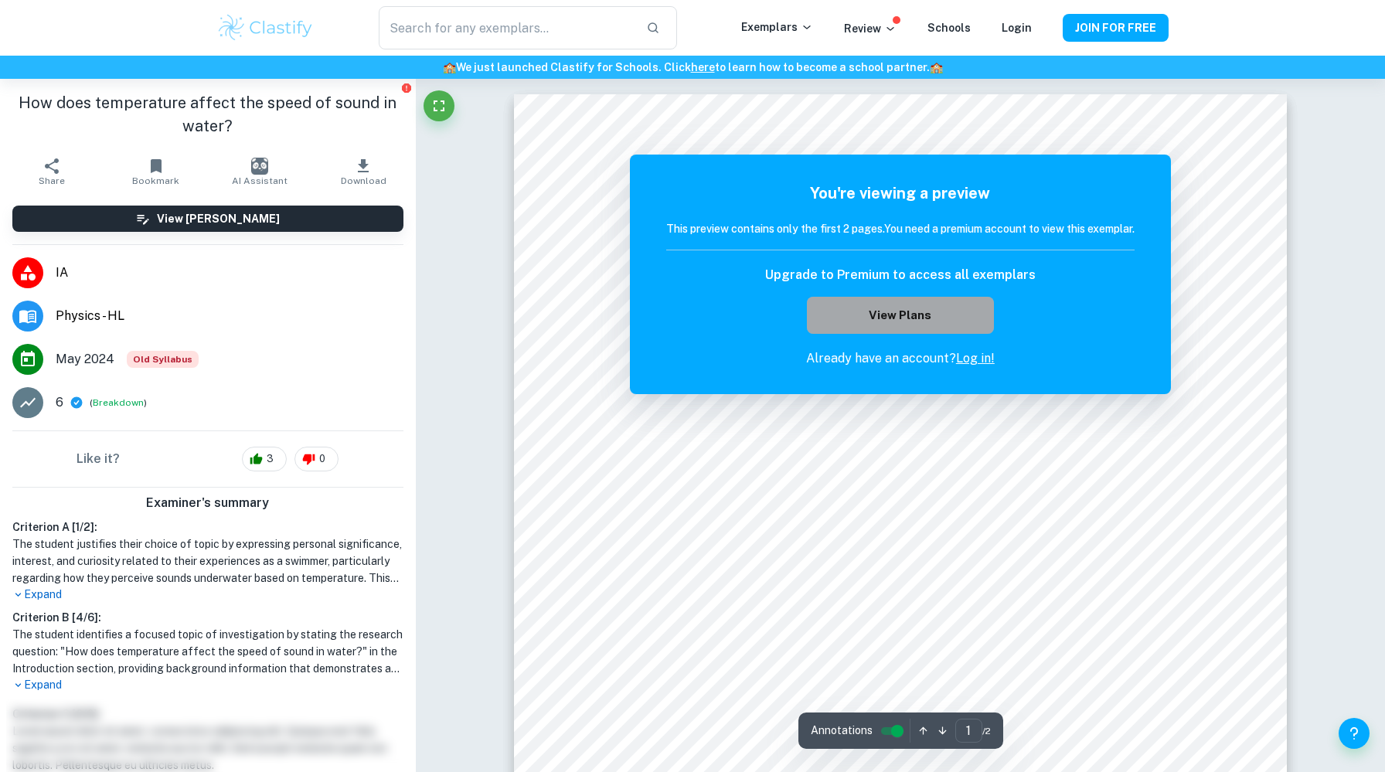
click at [885, 326] on button "View Plans" at bounding box center [900, 315] width 187 height 37
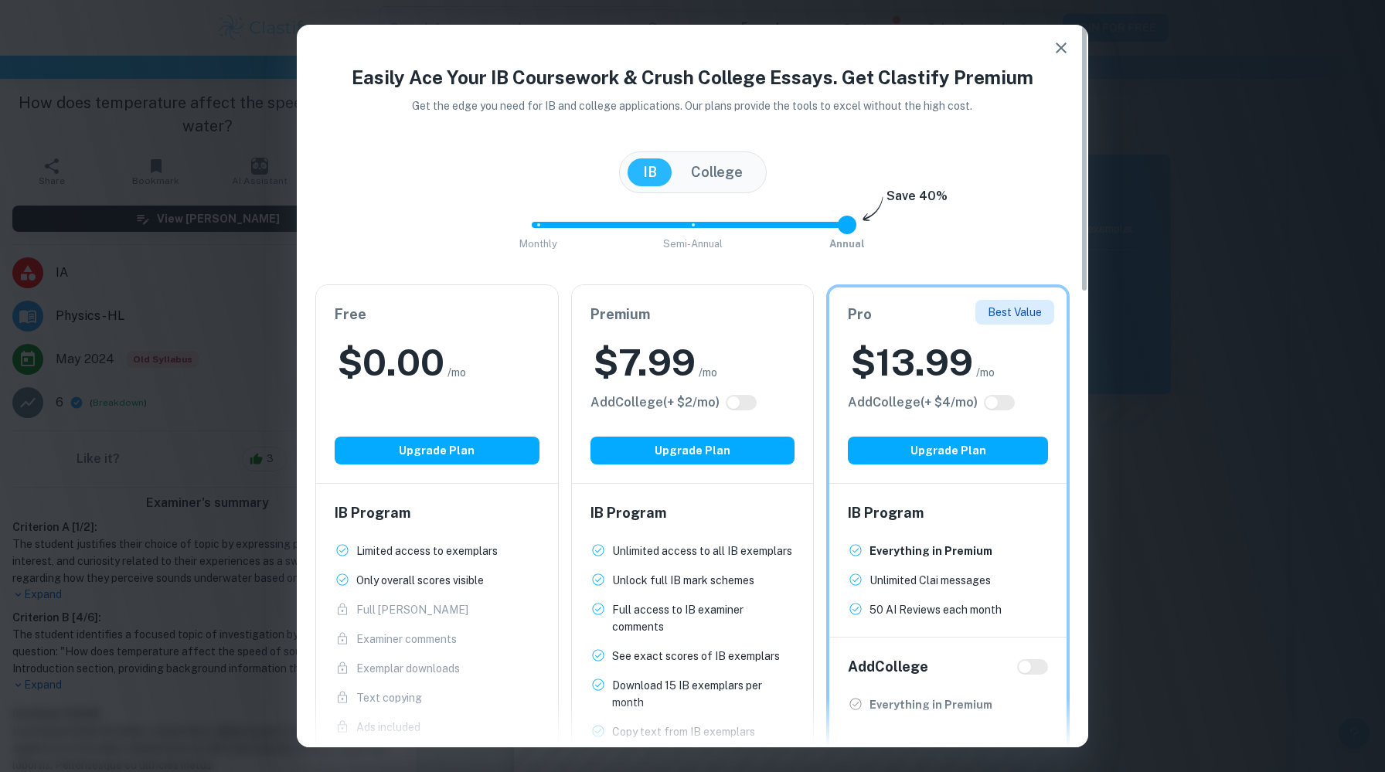
click at [1070, 47] on button "button" at bounding box center [1061, 47] width 31 height 31
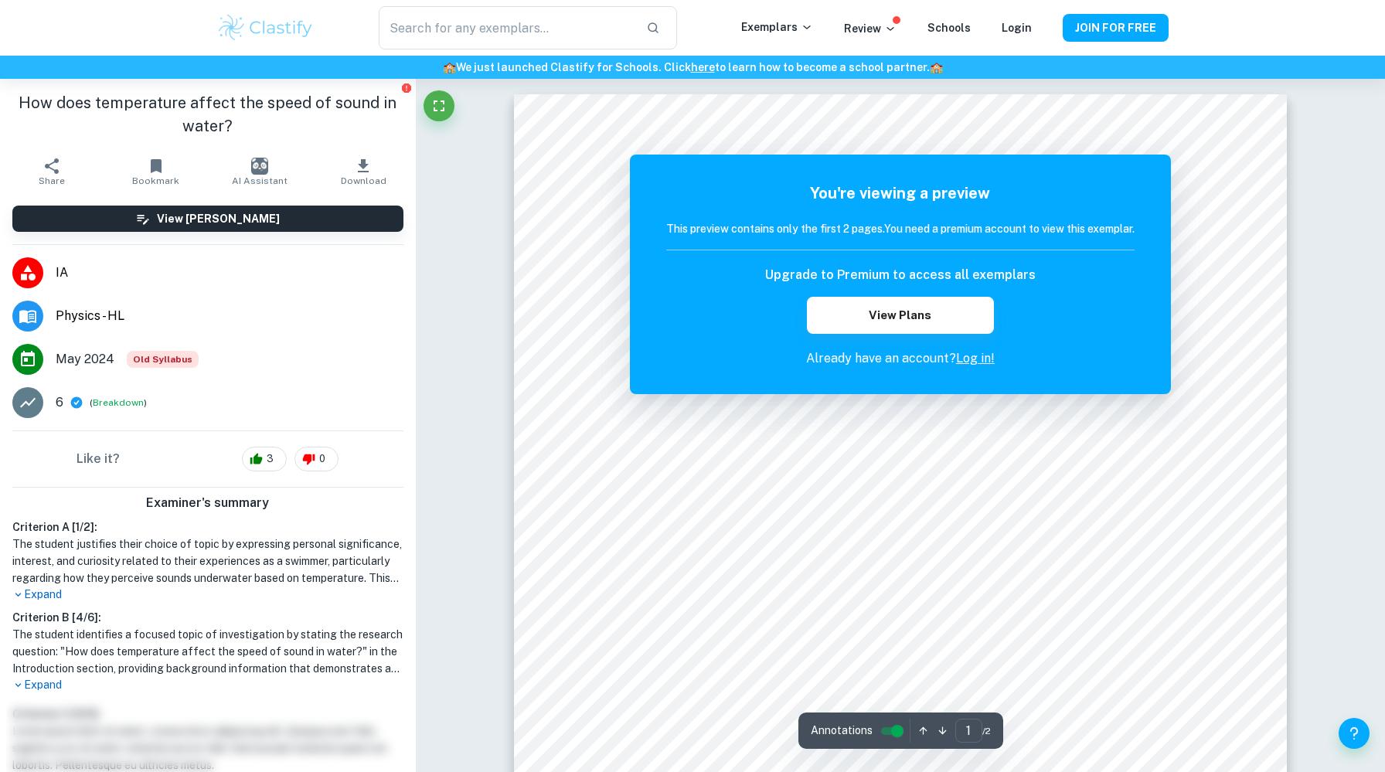
click at [968, 362] on link "Log in!" at bounding box center [975, 358] width 39 height 15
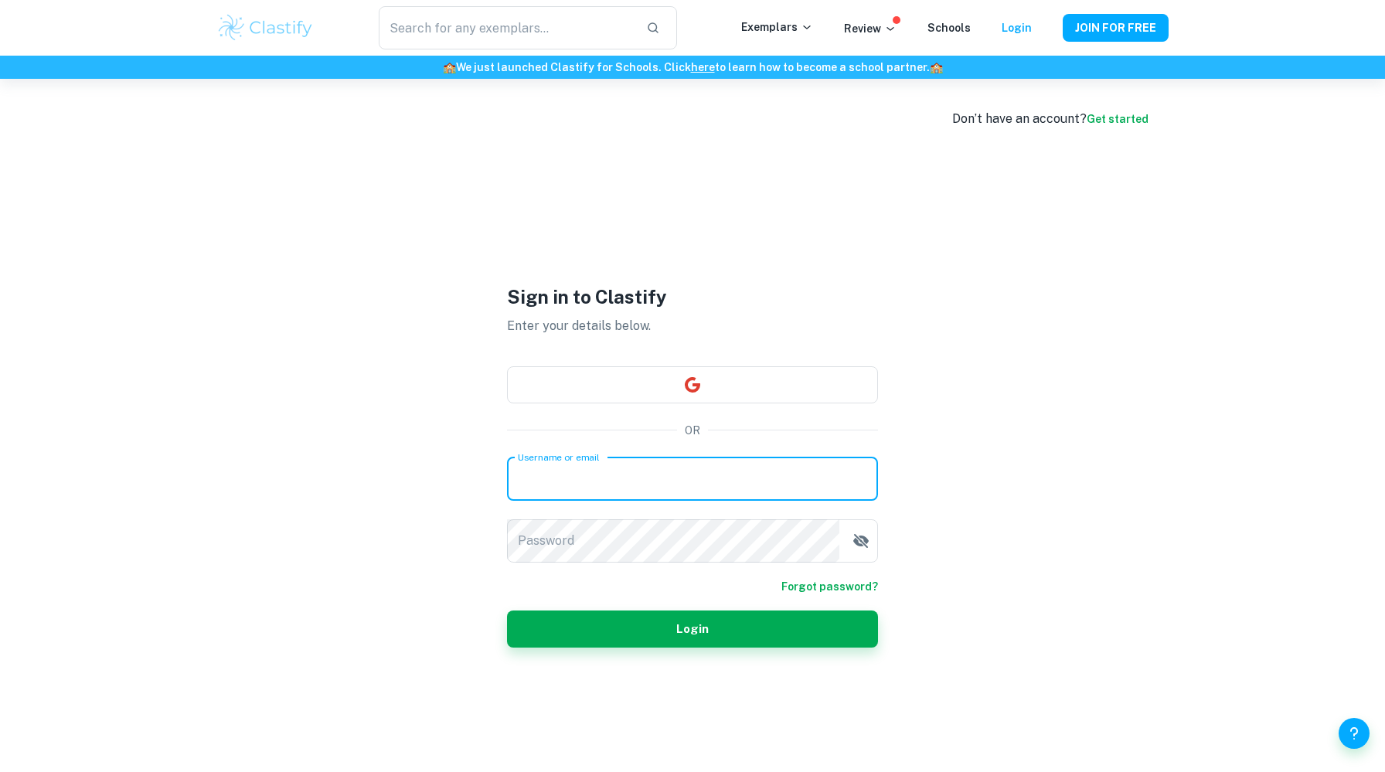
click at [689, 462] on input "Username or email" at bounding box center [692, 479] width 371 height 43
type input "[EMAIL_ADDRESS][DOMAIN_NAME]"
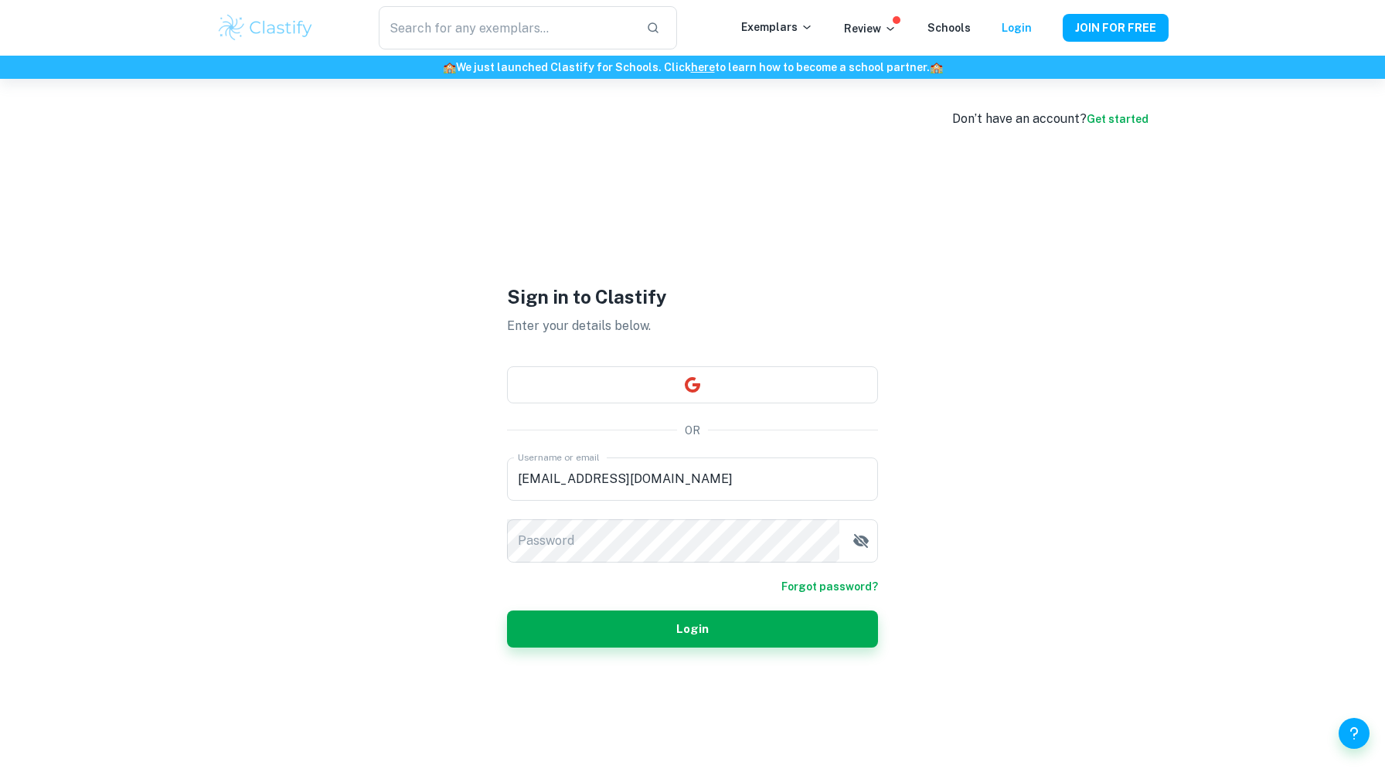
click at [660, 518] on div "Username or email [EMAIL_ADDRESS][DOMAIN_NAME] Username or email Password Passw…" at bounding box center [692, 510] width 371 height 105
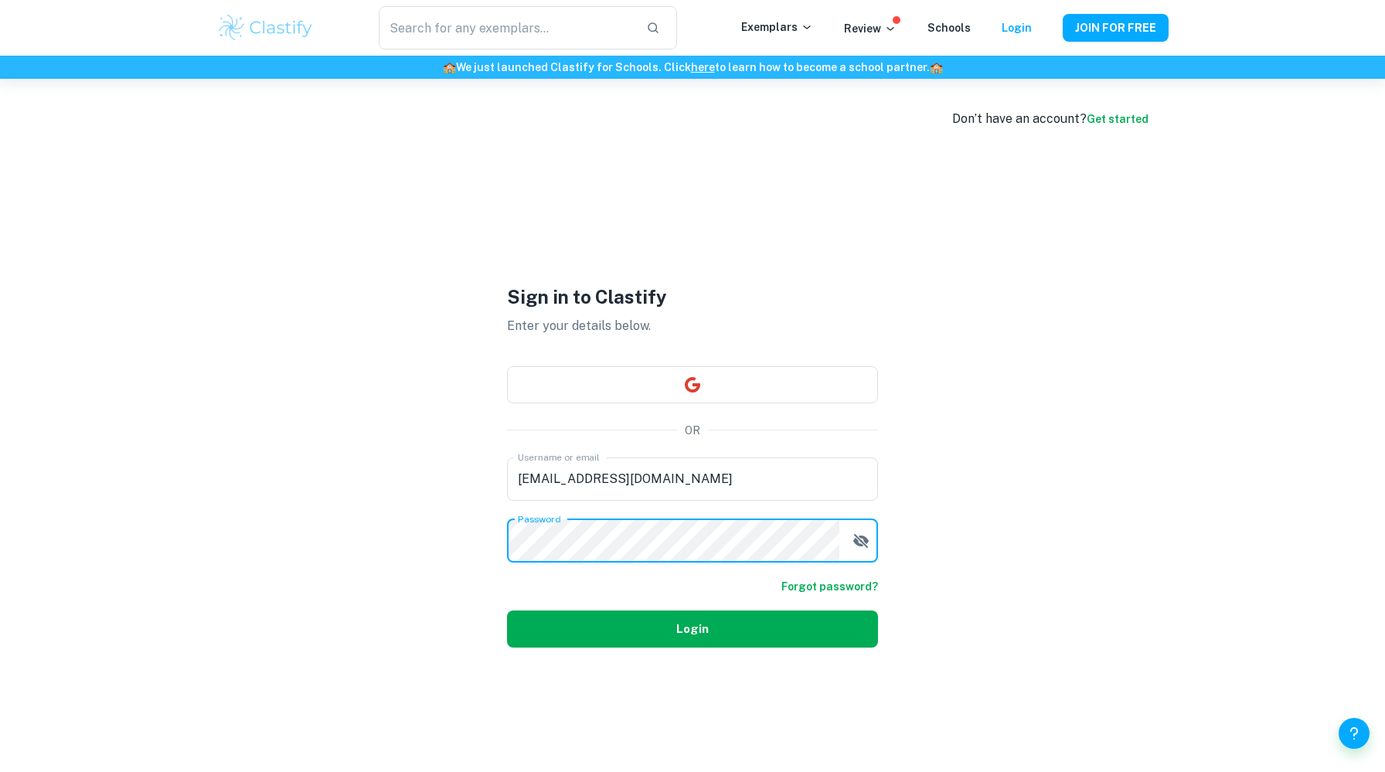
click at [693, 645] on button "Login" at bounding box center [692, 629] width 371 height 37
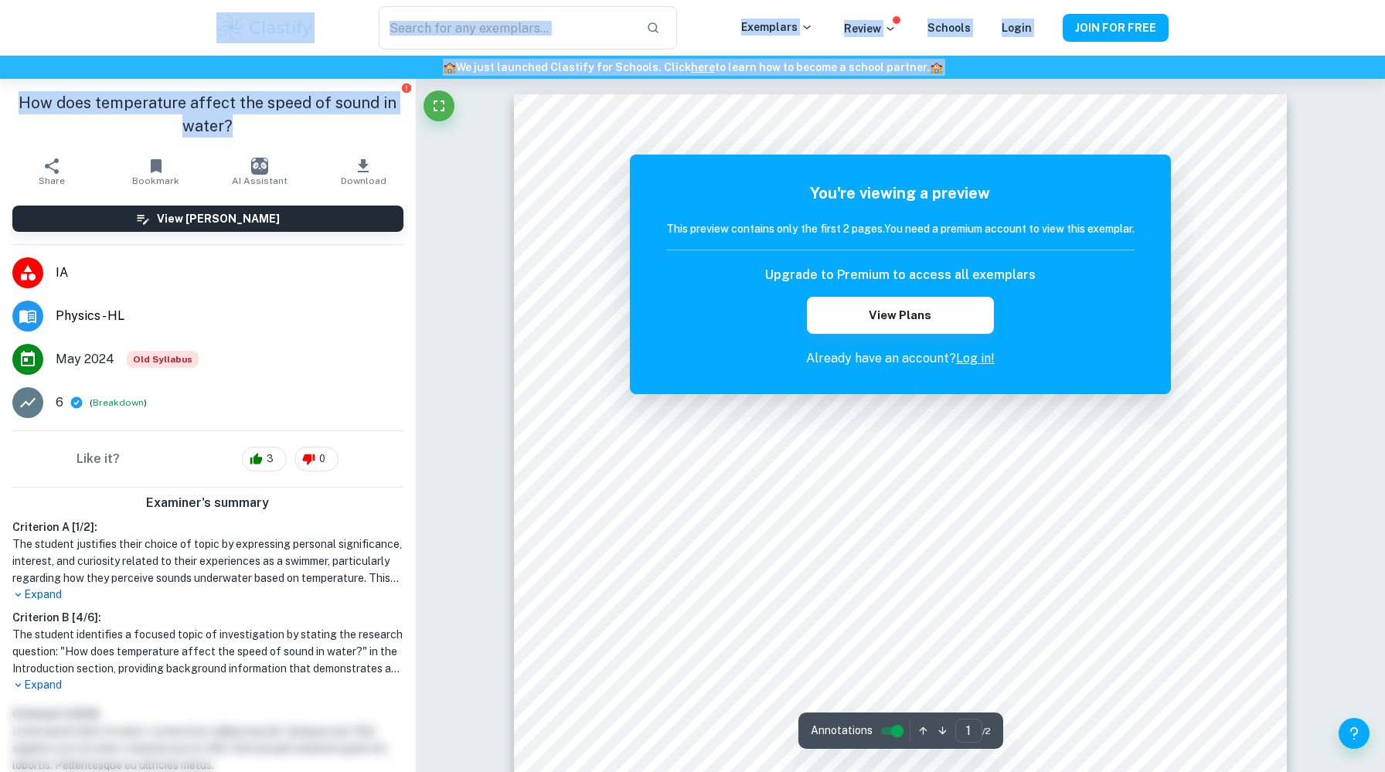
drag, startPoint x: 260, startPoint y: 118, endPoint x: 0, endPoint y: 21, distance: 277.3
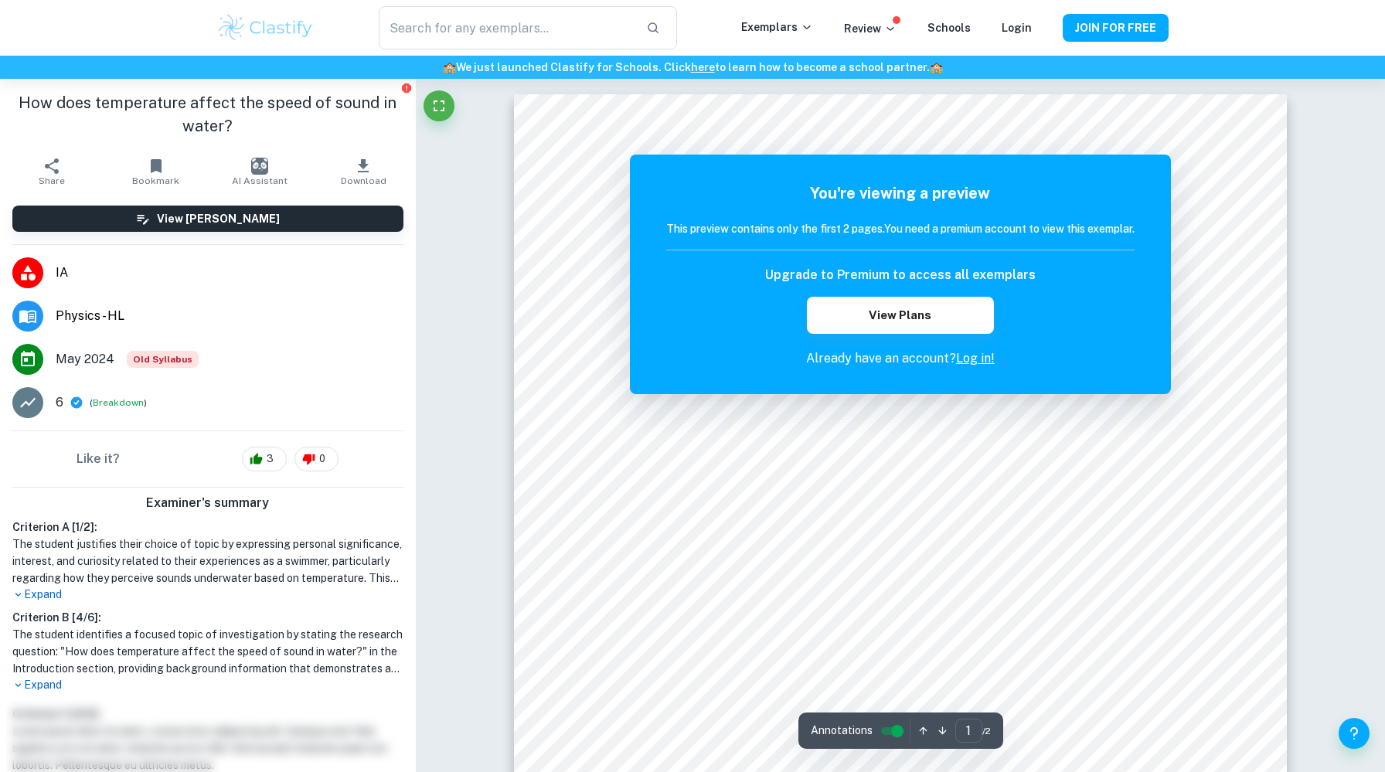
click at [20, 104] on h1 "How does temperature affect the speed of sound in water?" at bounding box center [207, 114] width 391 height 46
drag, startPoint x: 20, startPoint y: 104, endPoint x: 241, endPoint y: 134, distance: 223.1
click at [241, 134] on h1 "How does temperature affect the speed of sound in water?" at bounding box center [207, 114] width 391 height 46
copy h1 "How does temperature affect the speed of sound in water?"
